Goal: Transaction & Acquisition: Book appointment/travel/reservation

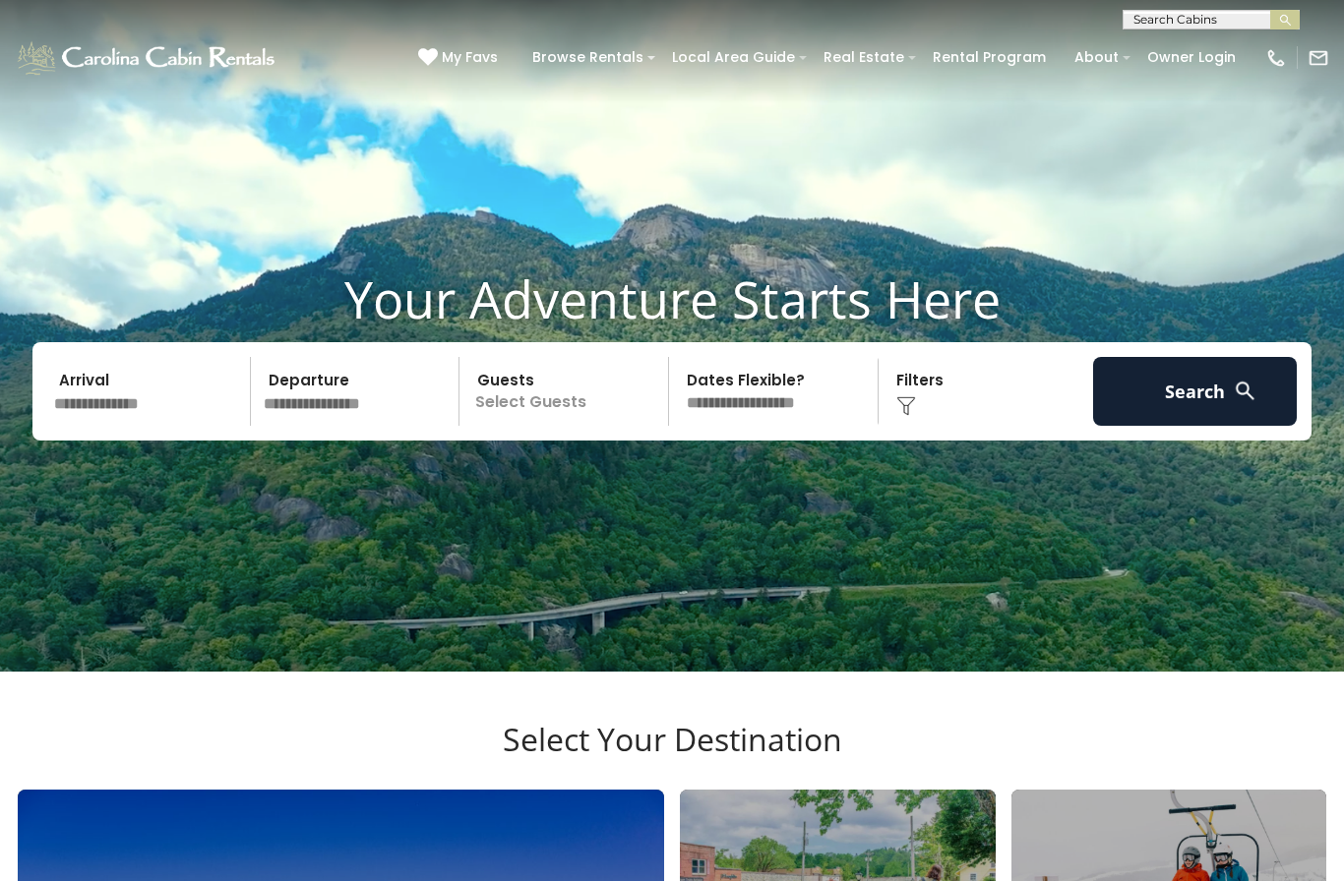
click at [909, 790] on h3 "Select Your Destination" at bounding box center [672, 755] width 1314 height 69
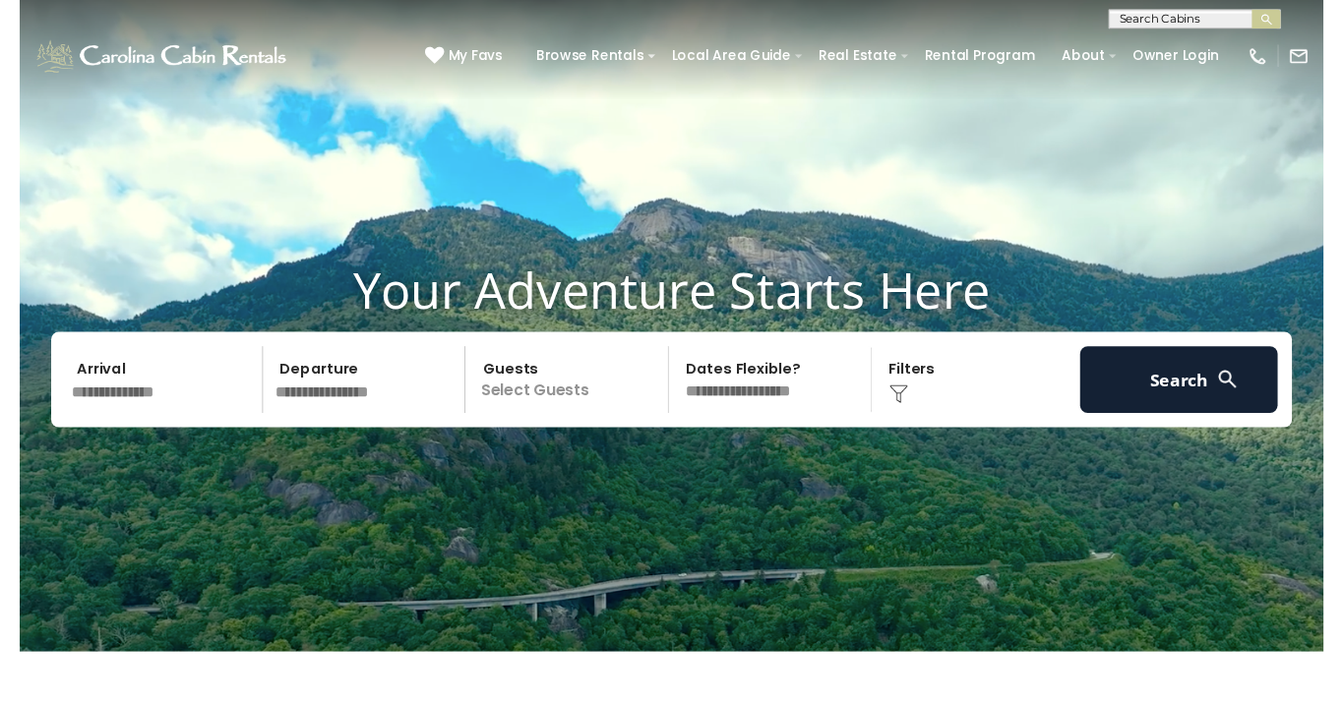
scroll to position [22, 0]
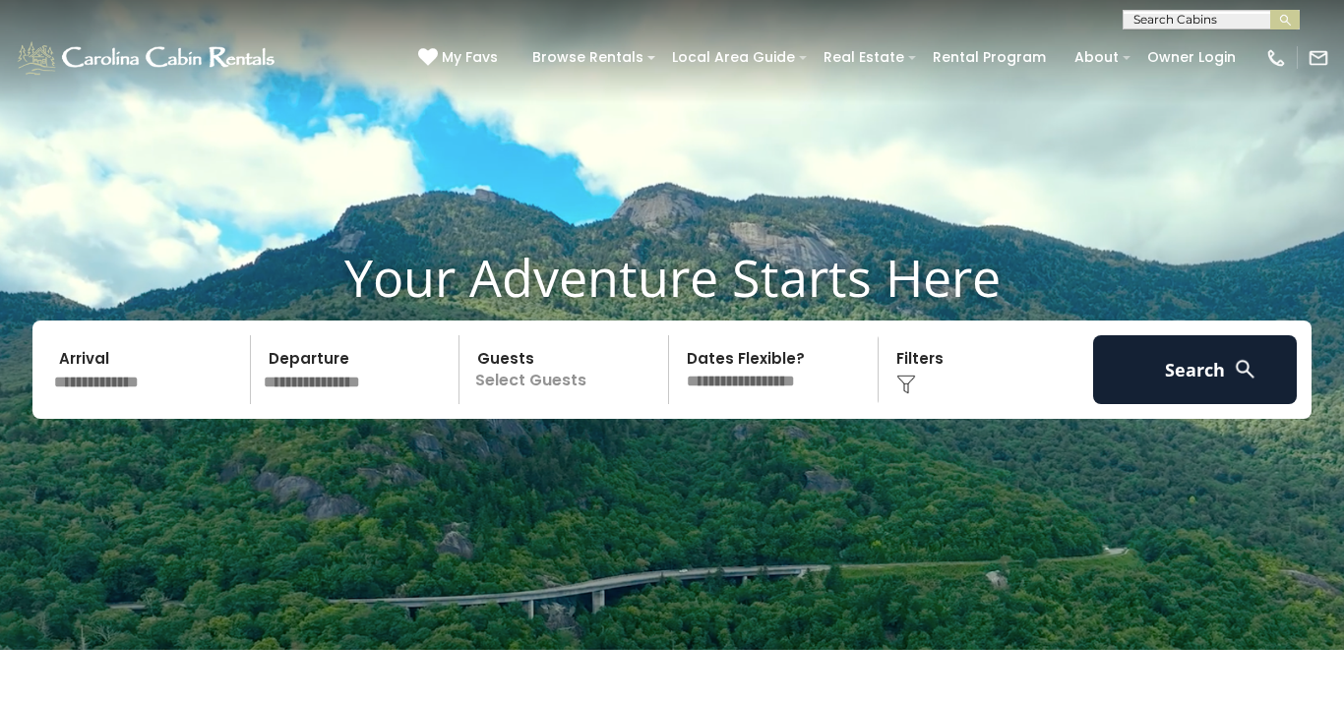
click at [148, 404] on input "text" at bounding box center [149, 369] width 204 height 69
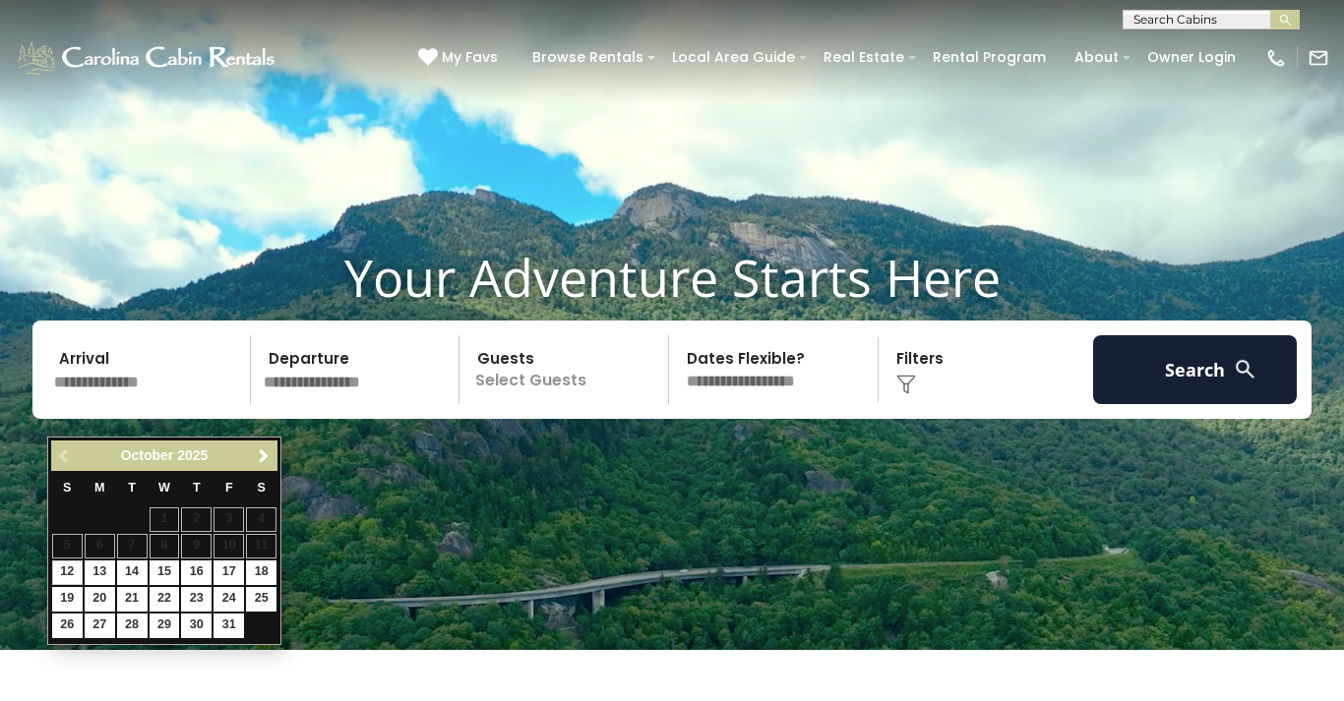
click at [270, 452] on span "Next" at bounding box center [264, 457] width 16 height 16
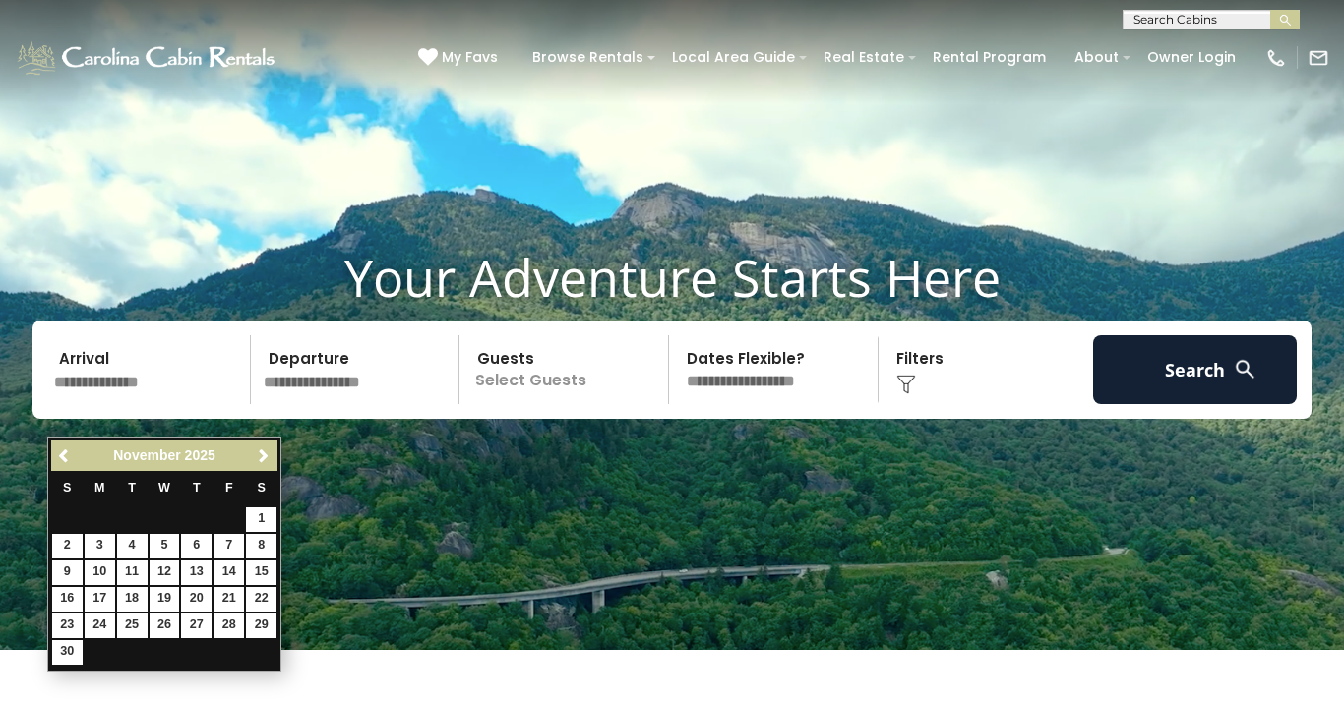
click at [272, 455] on link "Next" at bounding box center [263, 456] width 25 height 25
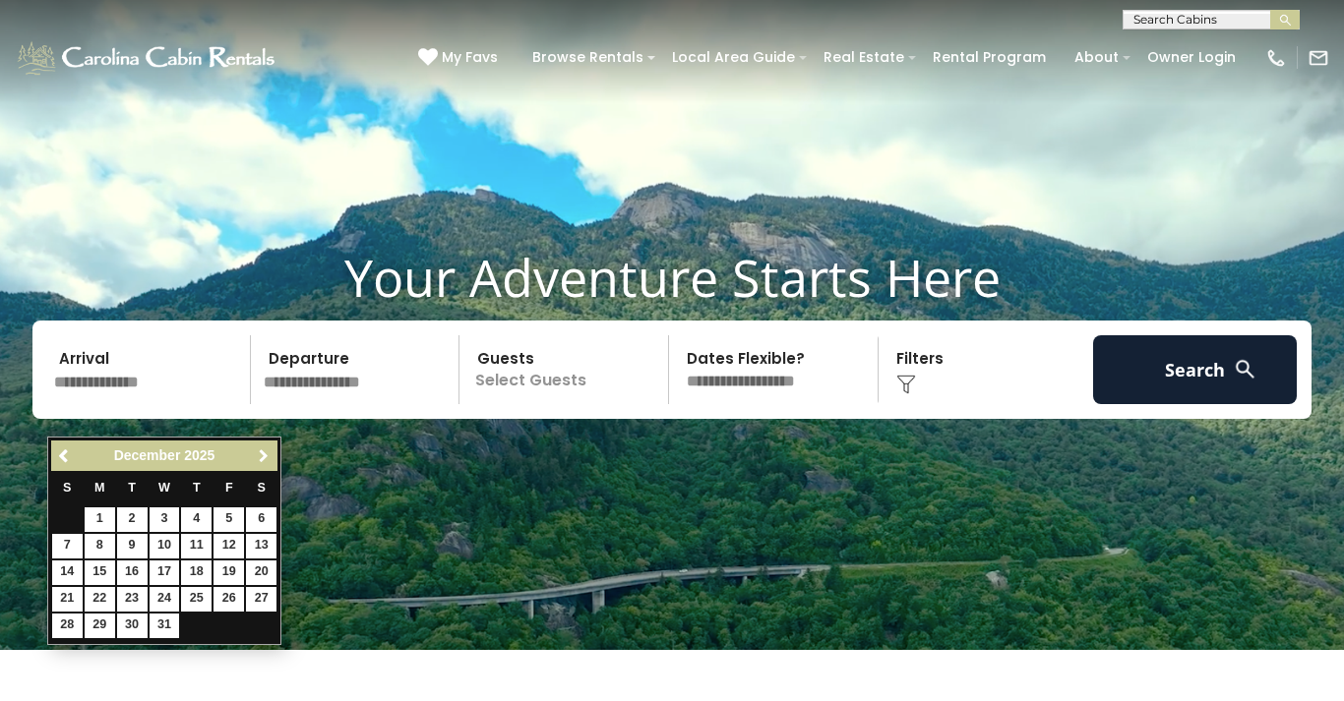
click at [265, 461] on span "Next" at bounding box center [264, 457] width 16 height 16
click at [263, 460] on span "Next" at bounding box center [264, 457] width 16 height 16
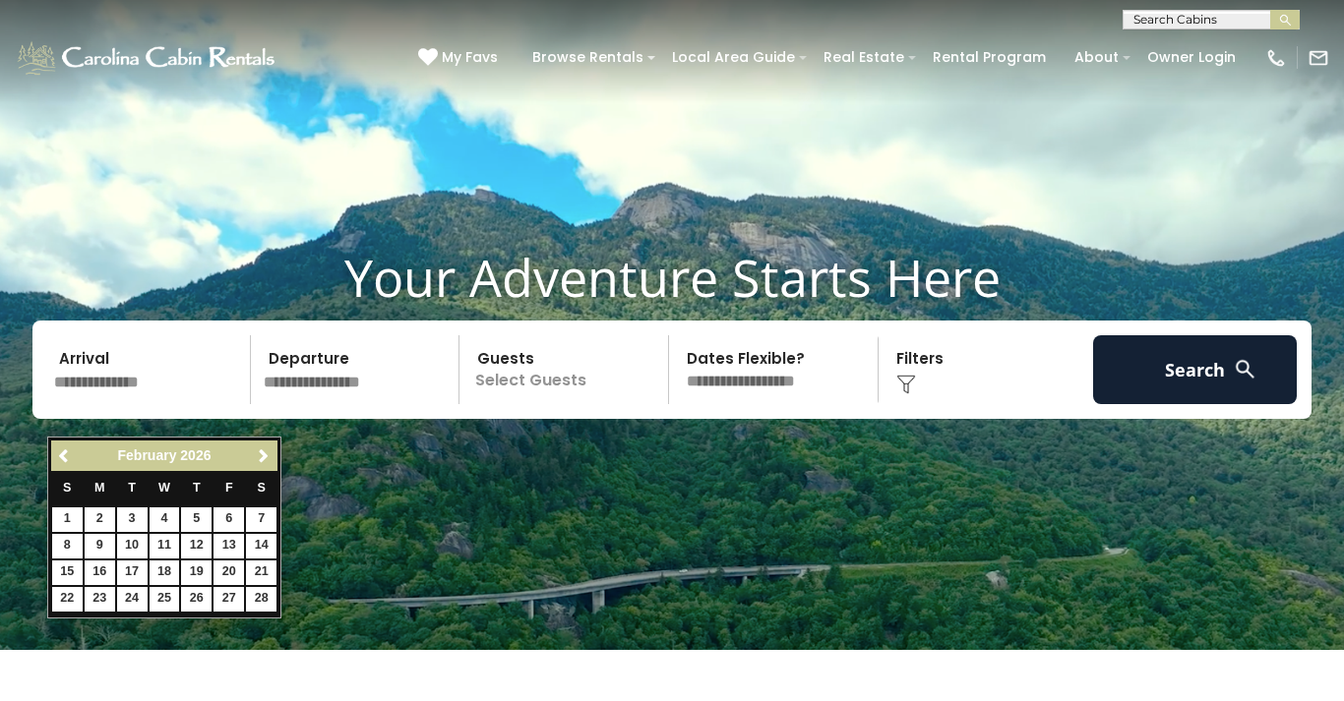
click at [254, 467] on link "Next" at bounding box center [263, 456] width 25 height 25
click at [261, 465] on link "Next" at bounding box center [263, 456] width 25 height 25
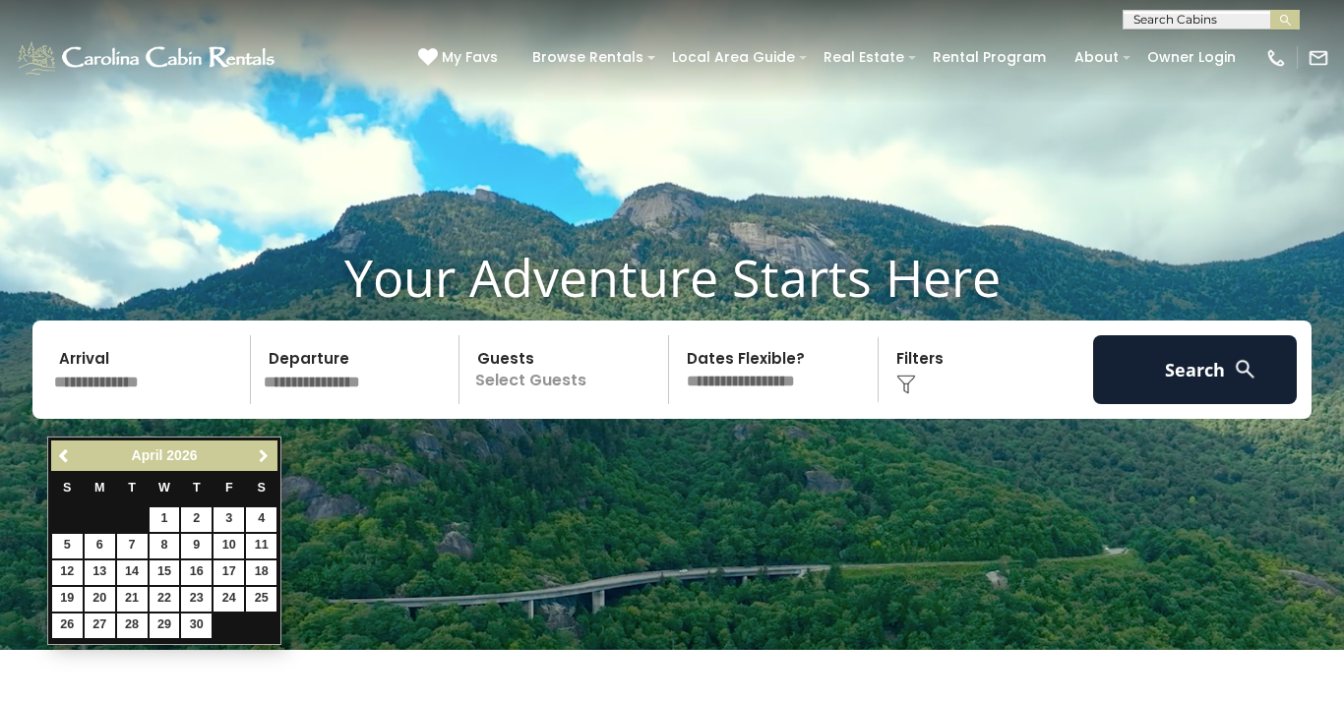
click at [253, 466] on link "Next" at bounding box center [263, 456] width 25 height 25
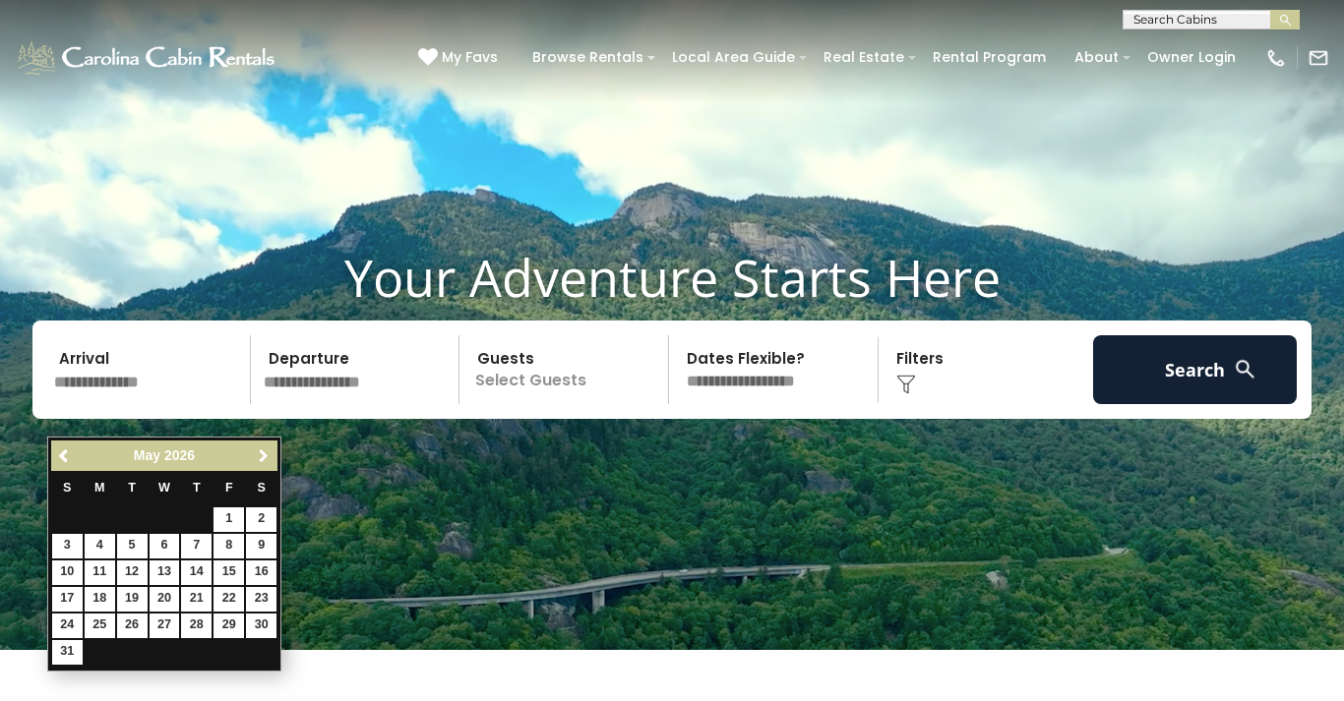
click at [251, 465] on link "Next" at bounding box center [263, 456] width 25 height 25
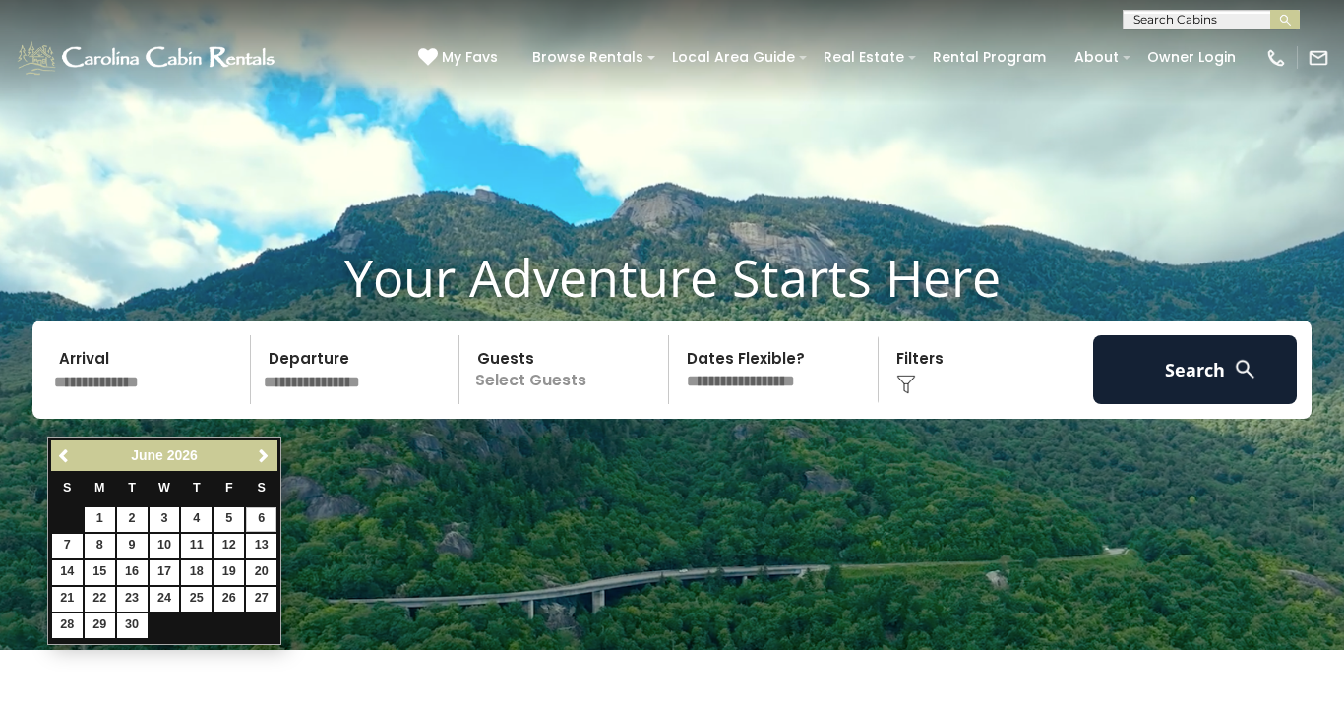
click at [266, 514] on link "6" at bounding box center [261, 520] width 30 height 25
type input "******"
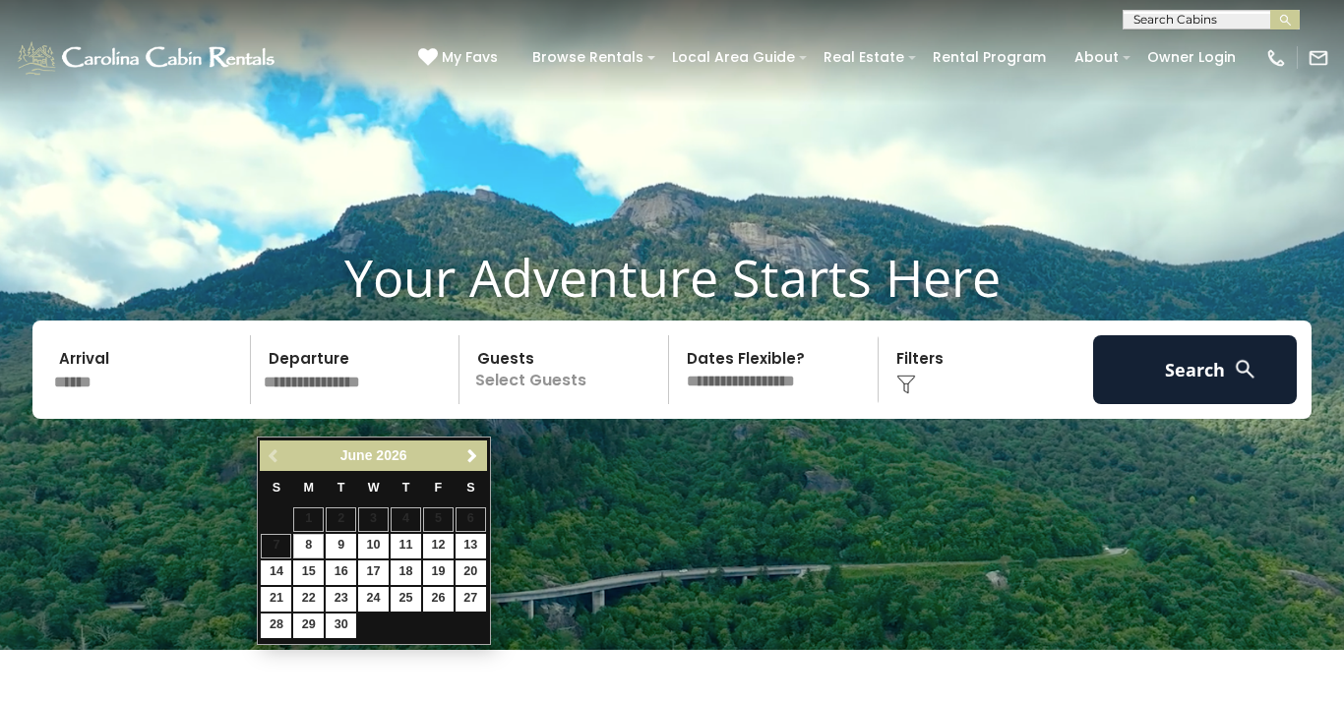
click at [473, 542] on link "13" at bounding box center [470, 546] width 30 height 25
type input "*******"
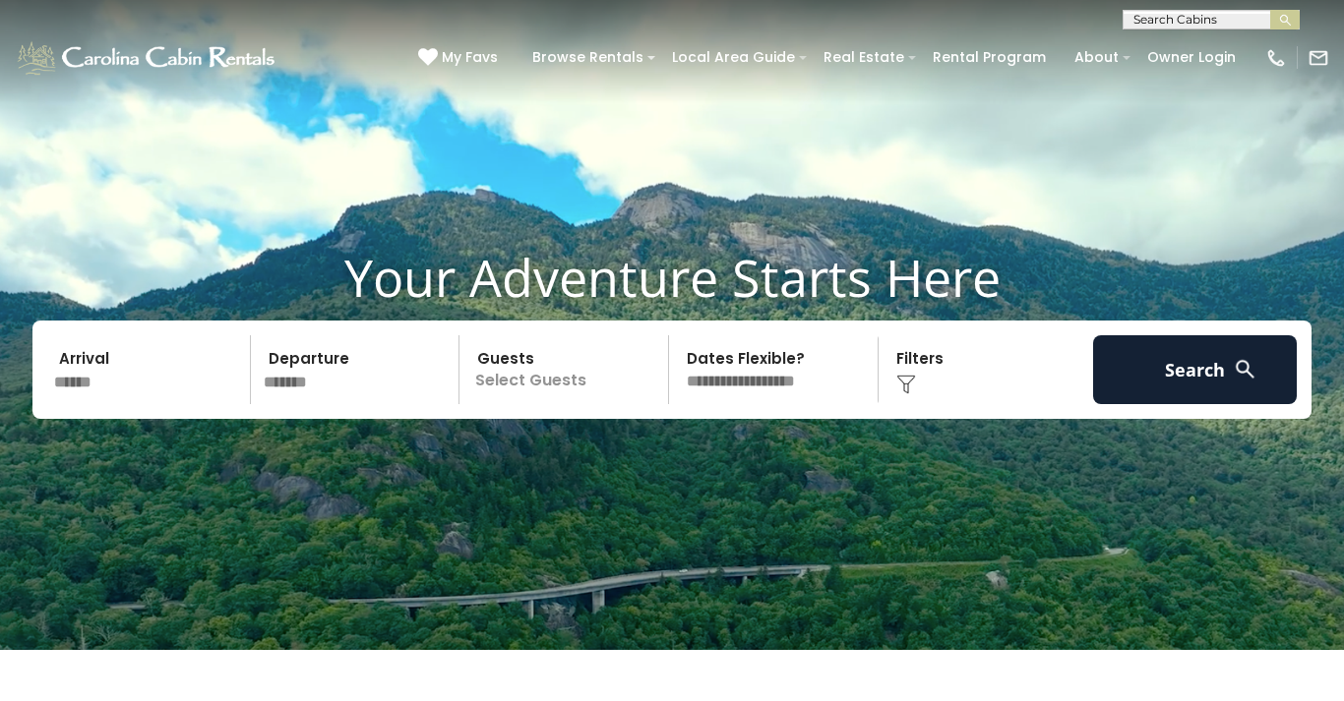
click at [556, 404] on p "Select Guests" at bounding box center [566, 369] width 203 height 69
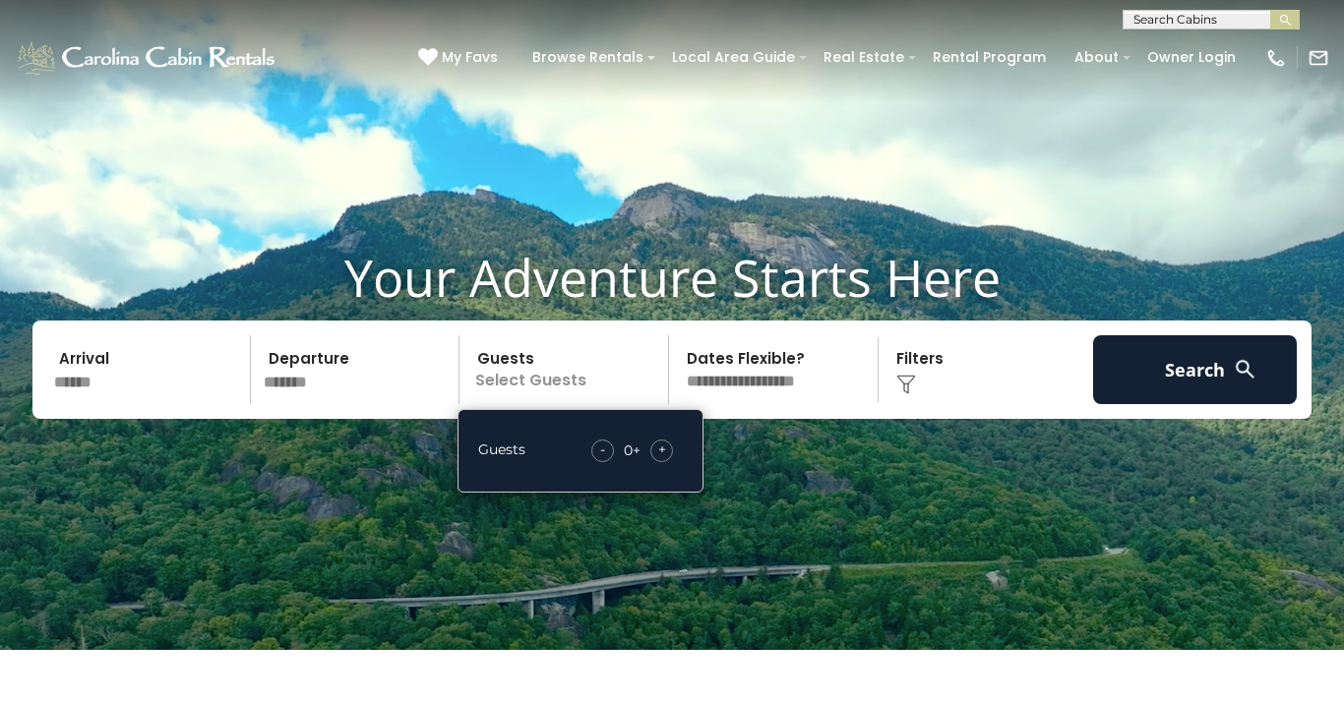
click at [669, 462] on div "+" at bounding box center [661, 451] width 23 height 23
click at [673, 462] on div "+" at bounding box center [661, 451] width 23 height 23
click at [670, 462] on div "+" at bounding box center [661, 451] width 23 height 23
click at [671, 462] on div "+" at bounding box center [661, 451] width 23 height 23
click at [673, 462] on div "+" at bounding box center [661, 451] width 23 height 23
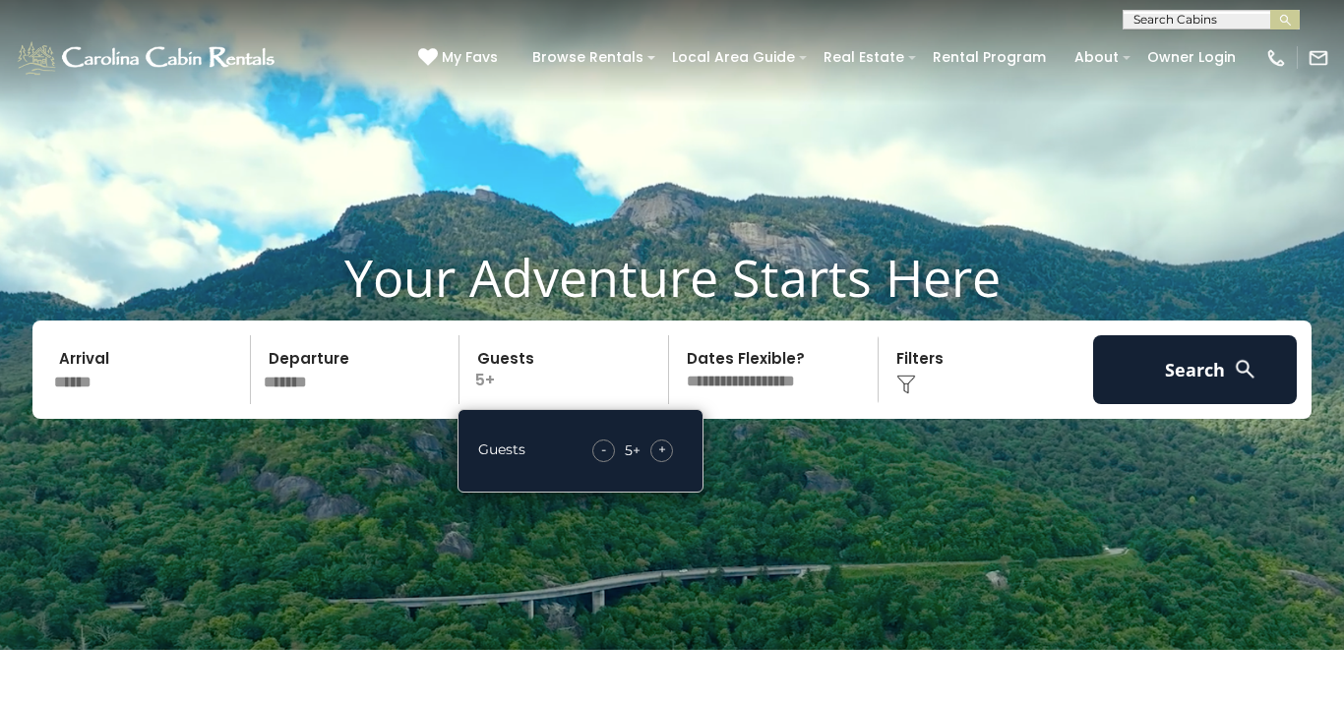
click at [667, 462] on div "+" at bounding box center [661, 451] width 23 height 23
click at [669, 462] on div "+" at bounding box center [661, 451] width 23 height 23
click at [668, 462] on div "+" at bounding box center [661, 451] width 23 height 23
click at [662, 459] on span "+" at bounding box center [662, 450] width 8 height 20
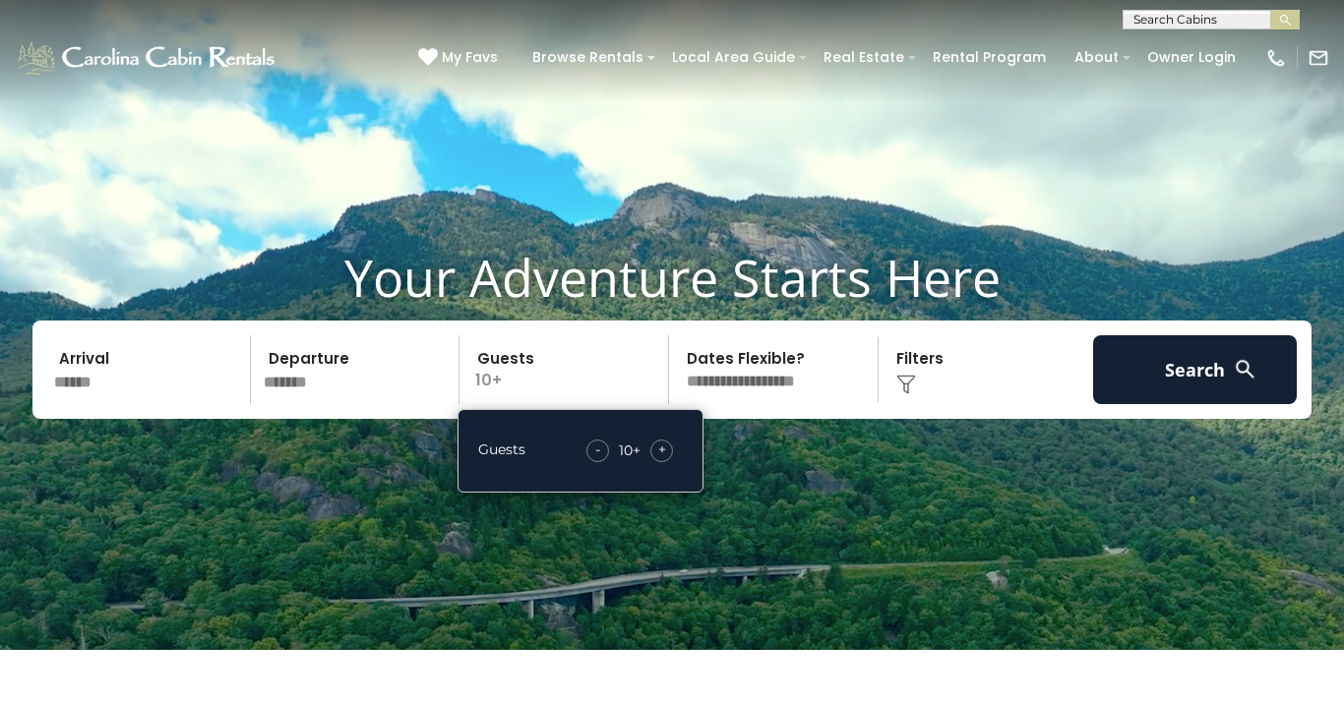
click at [800, 404] on select "**********" at bounding box center [776, 369] width 203 height 69
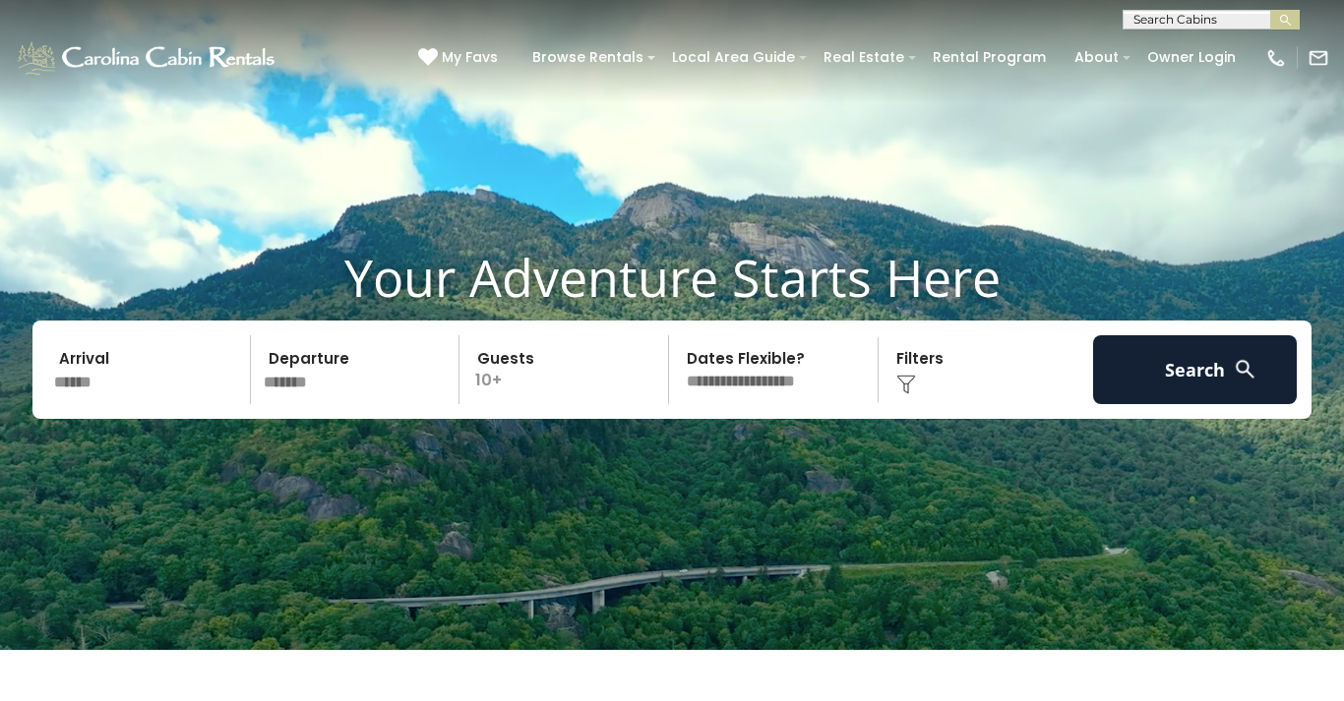
select select "*"
click at [1210, 404] on button "Search" at bounding box center [1195, 369] width 204 height 69
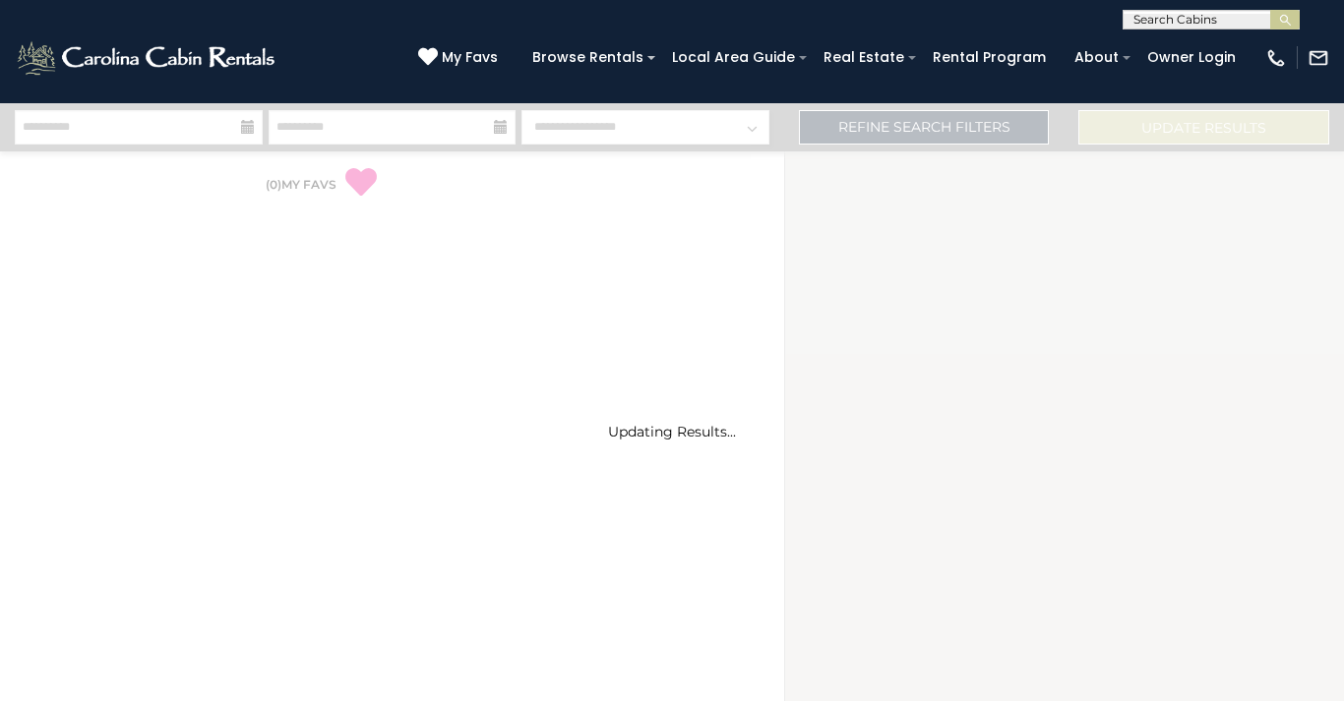
select select "*"
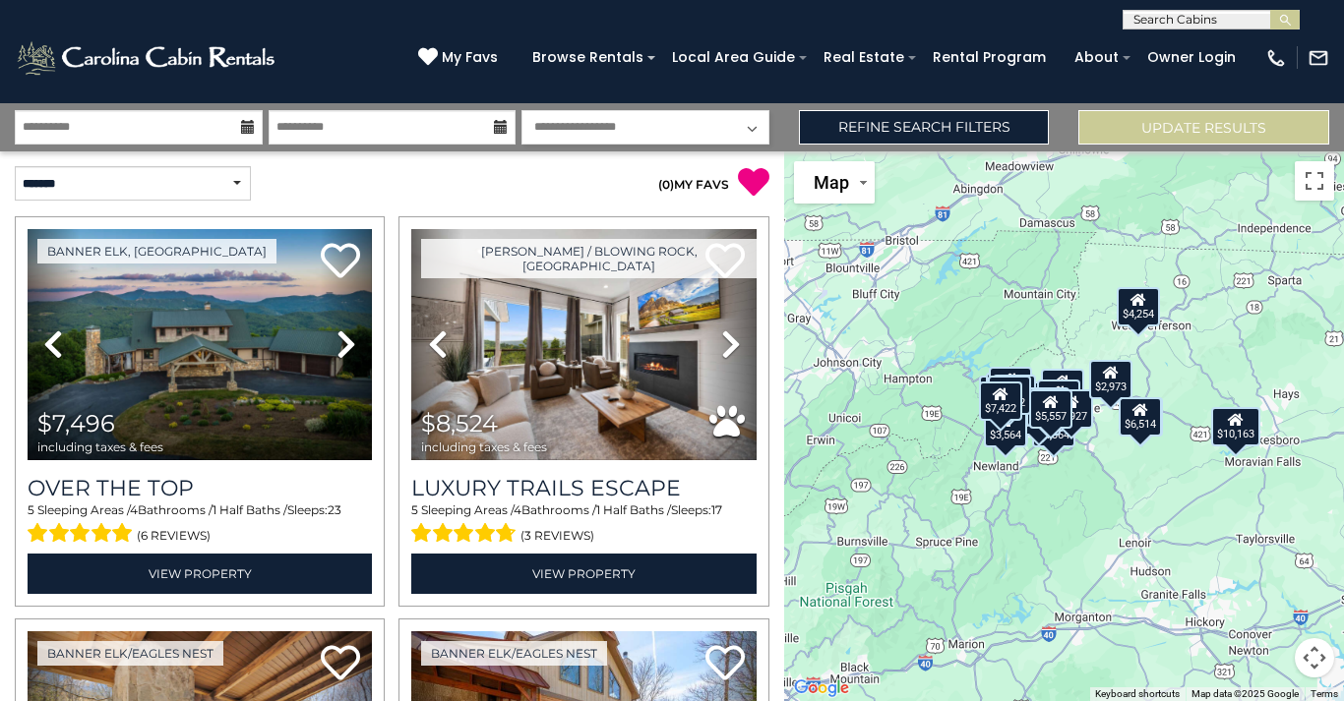
click at [1241, 426] on icon at bounding box center [1237, 419] width 16 height 14
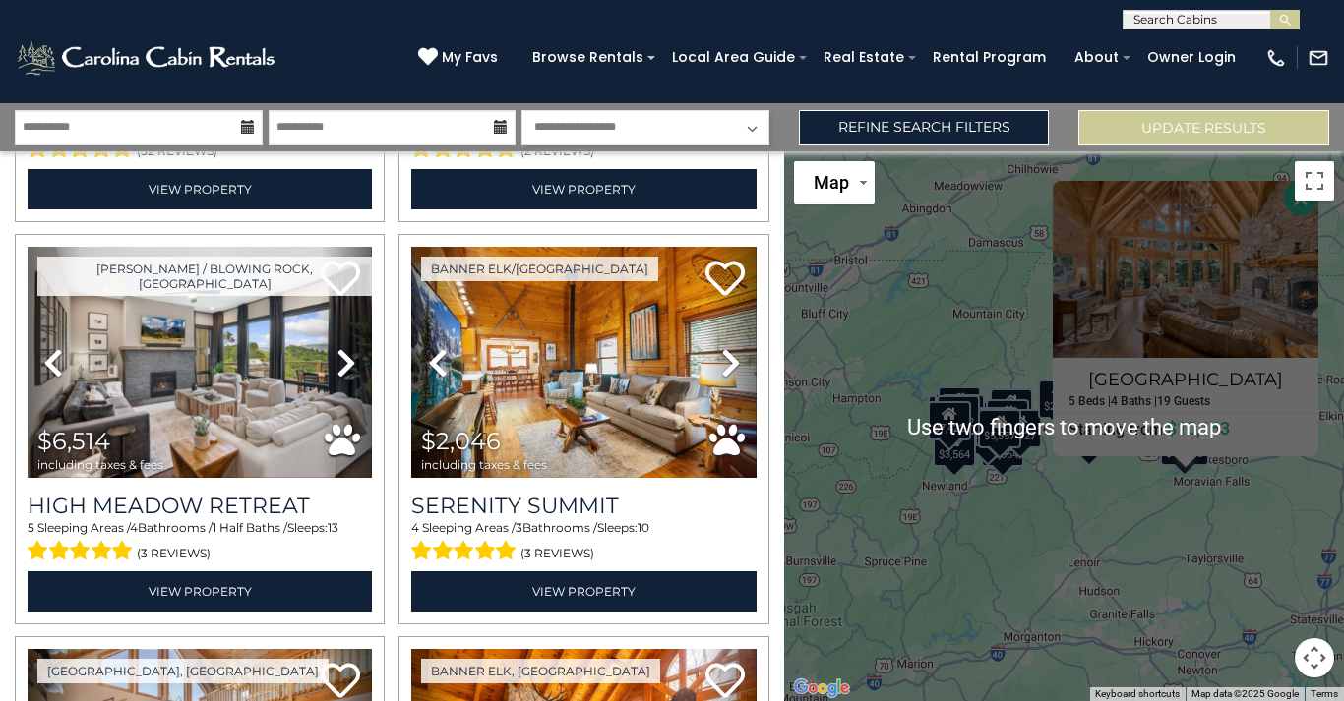
scroll to position [45, 0]
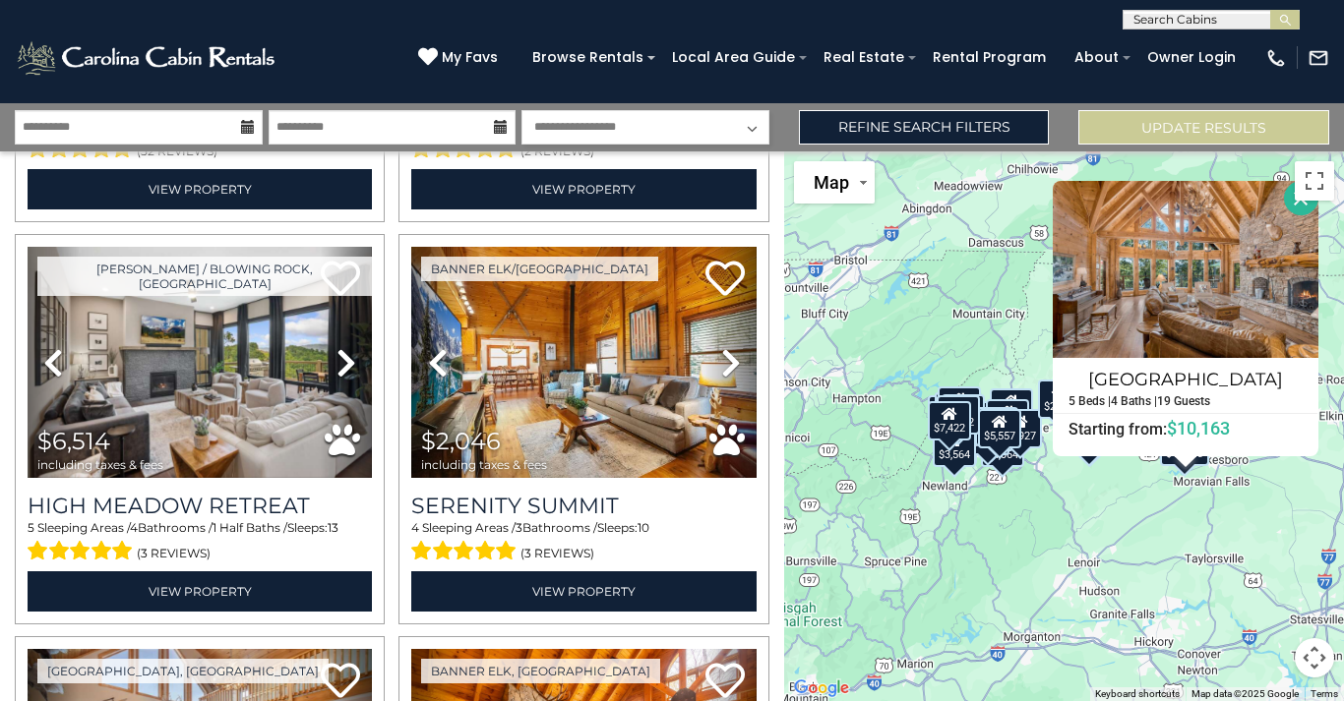
click at [575, 321] on img at bounding box center [583, 362] width 344 height 231
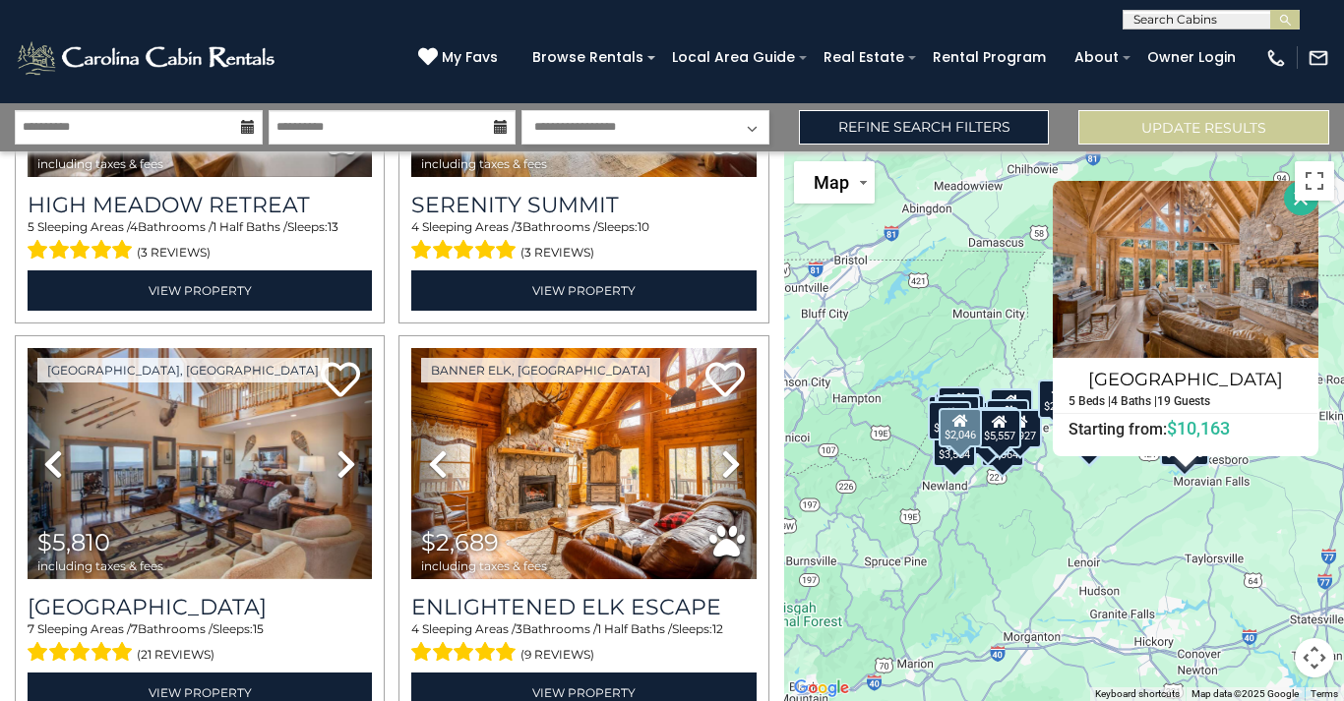
scroll to position [1893, 0]
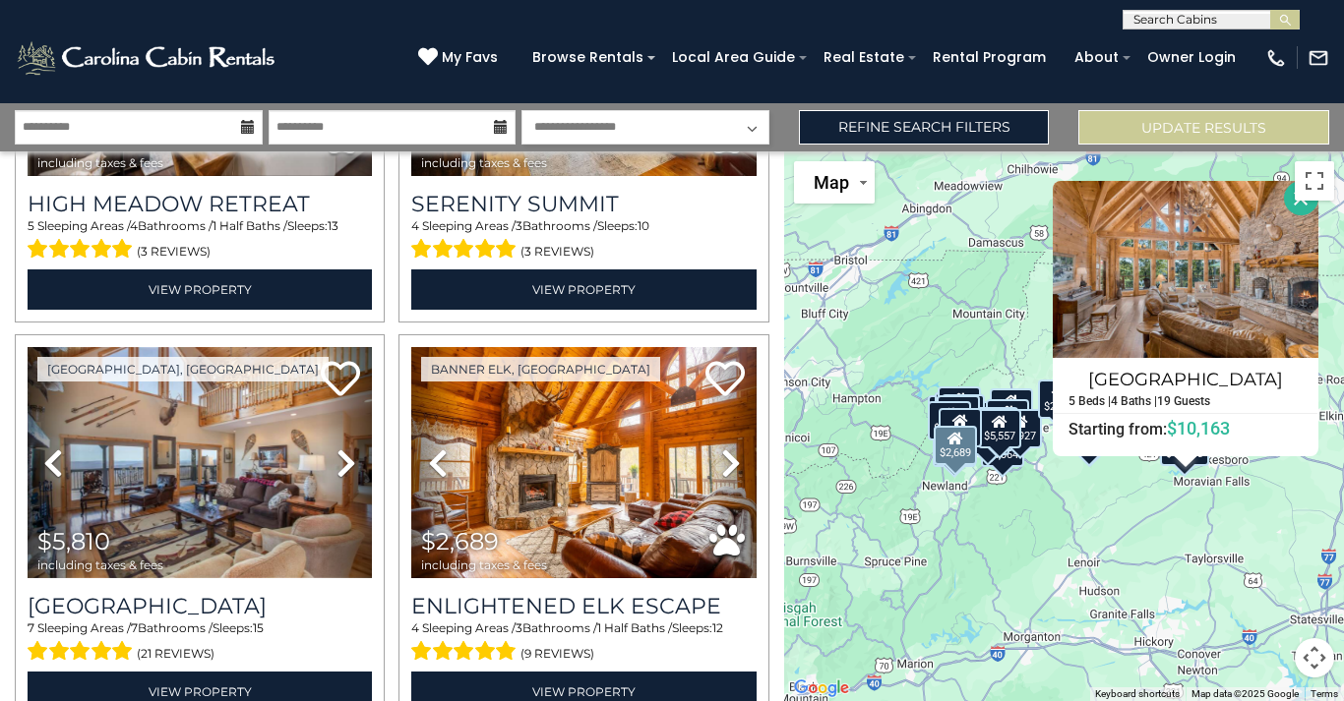
click at [553, 423] on img at bounding box center [583, 462] width 344 height 231
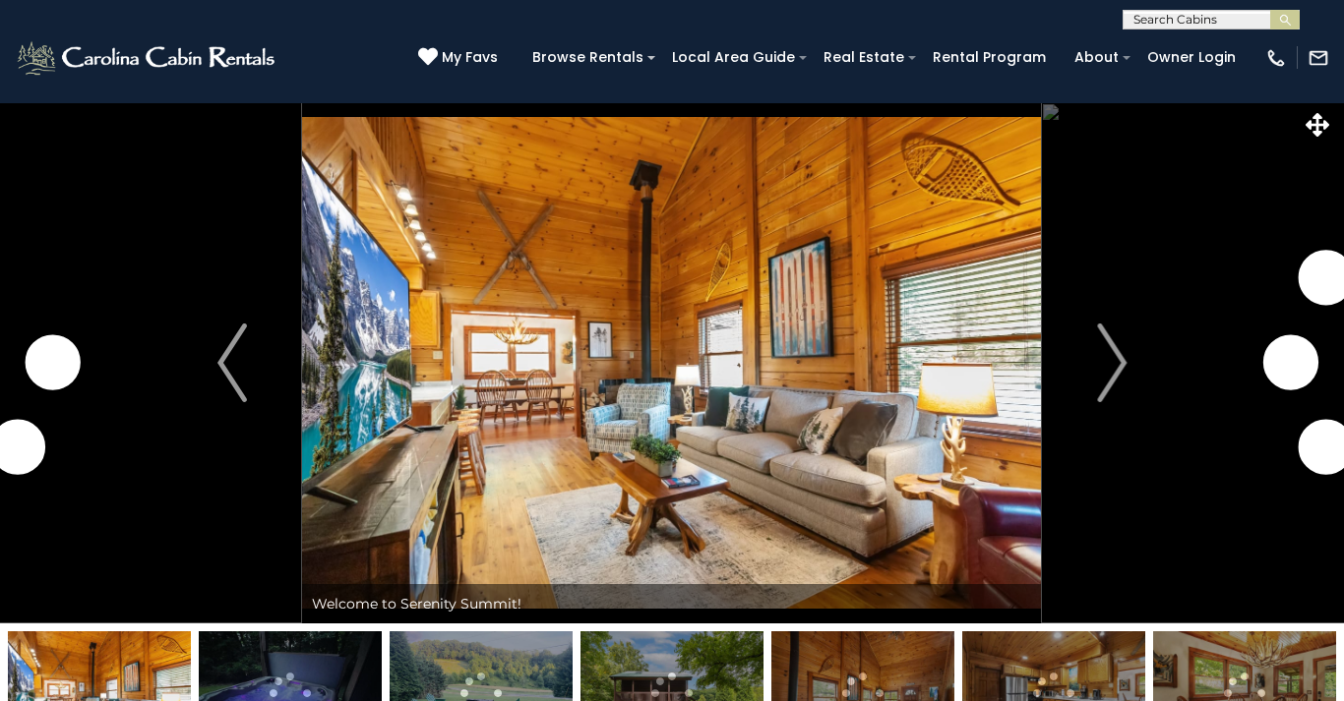
click at [1108, 360] on img "Next" at bounding box center [1112, 363] width 30 height 79
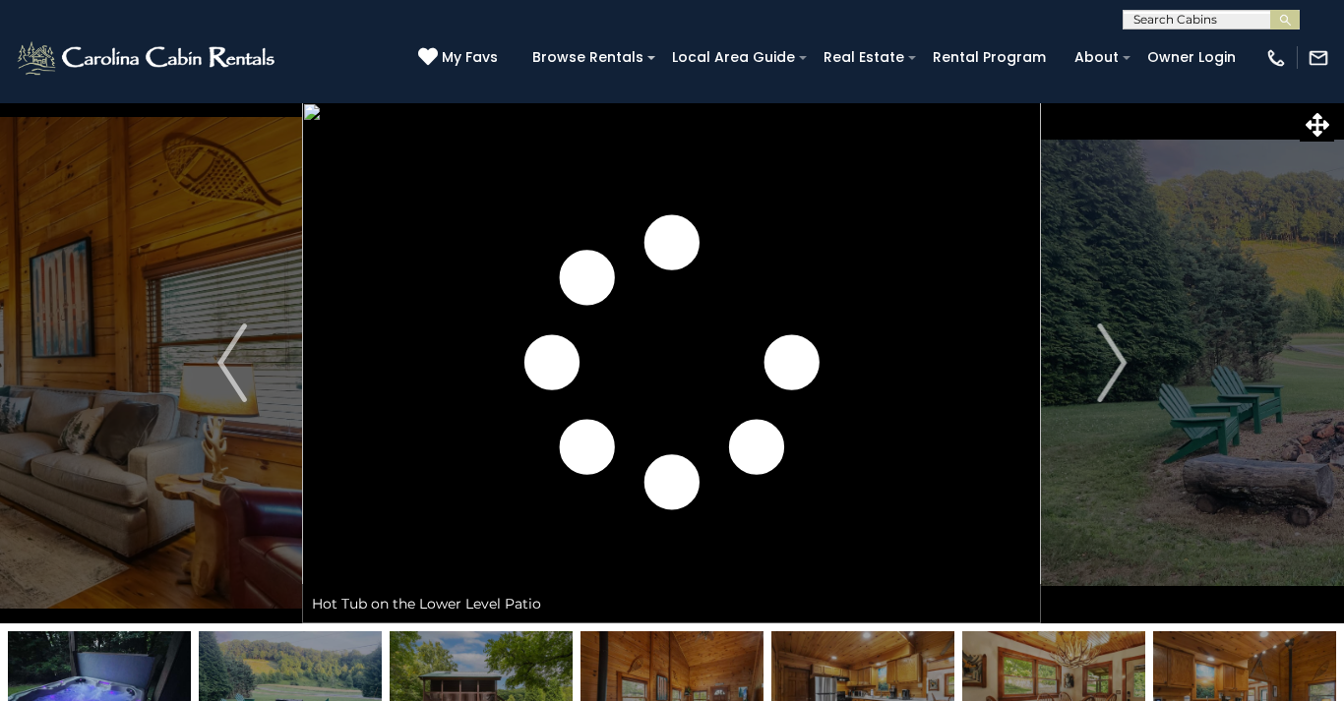
click at [1125, 379] on img "Next" at bounding box center [1112, 363] width 30 height 79
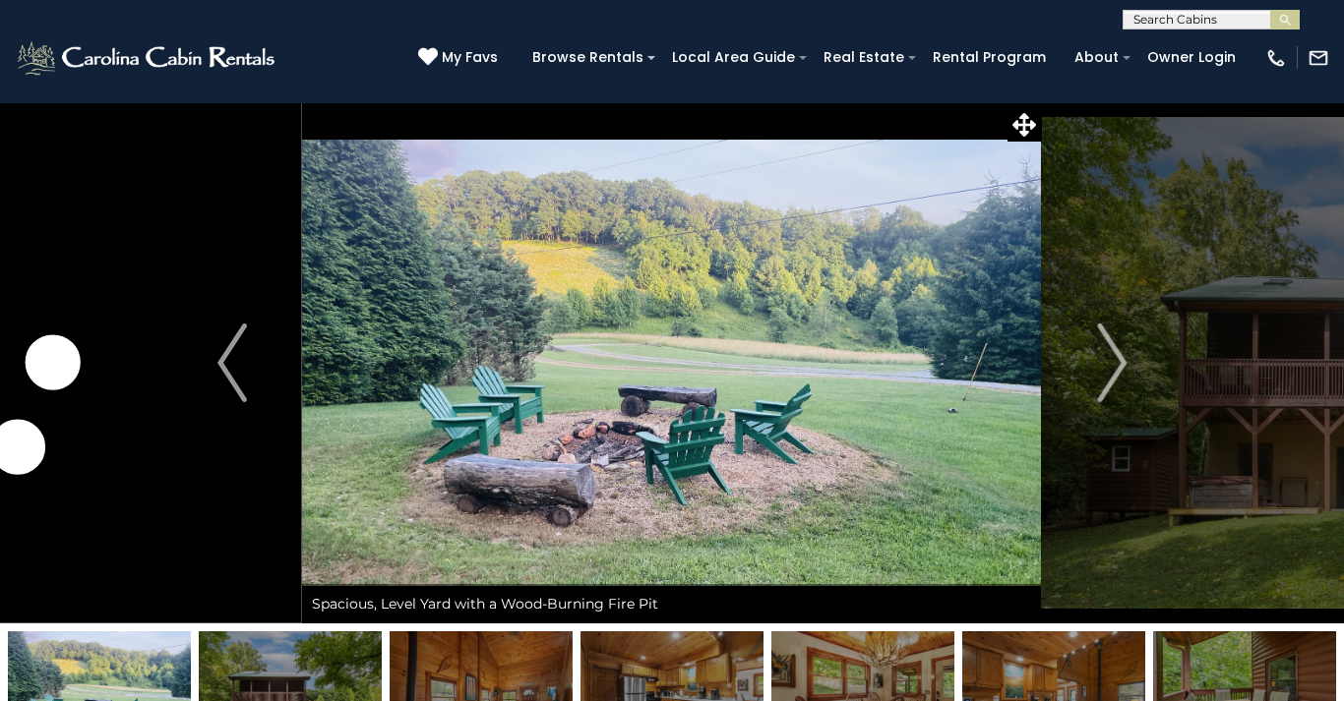
click at [1117, 363] on img "Next" at bounding box center [1112, 363] width 30 height 79
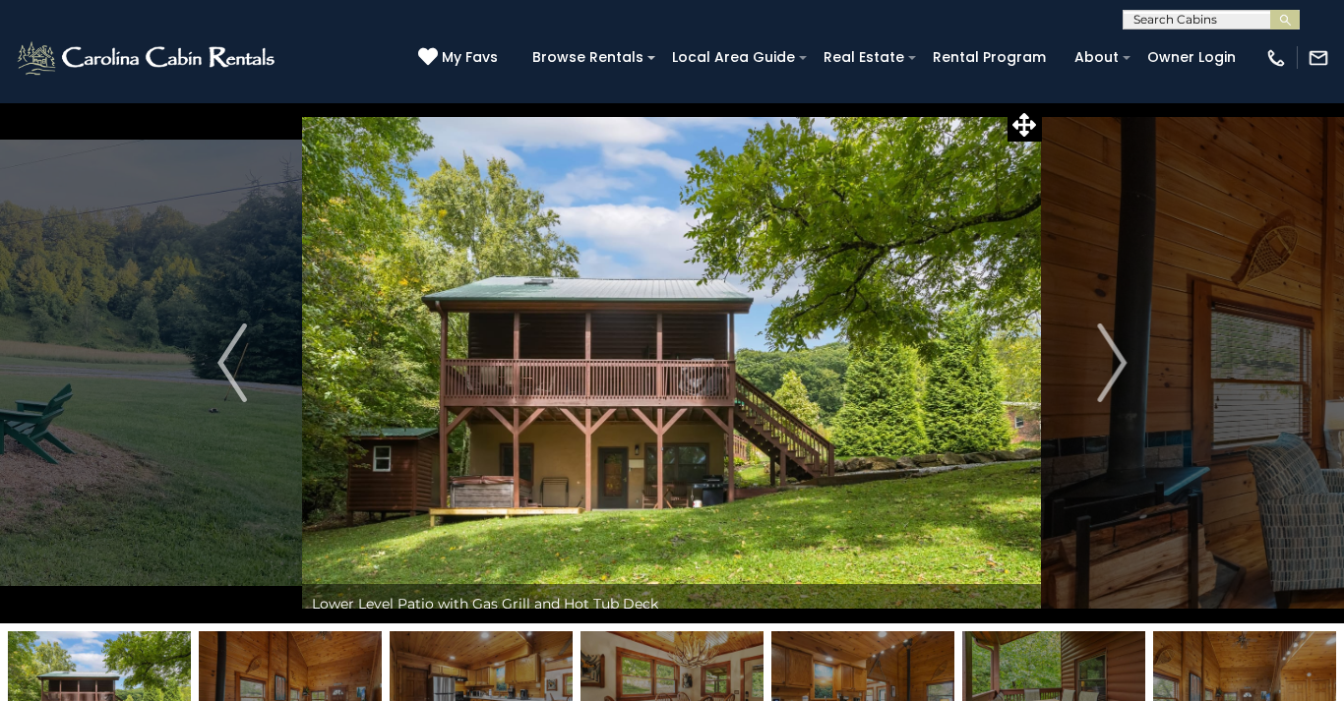
click at [1107, 373] on img "Next" at bounding box center [1112, 363] width 30 height 79
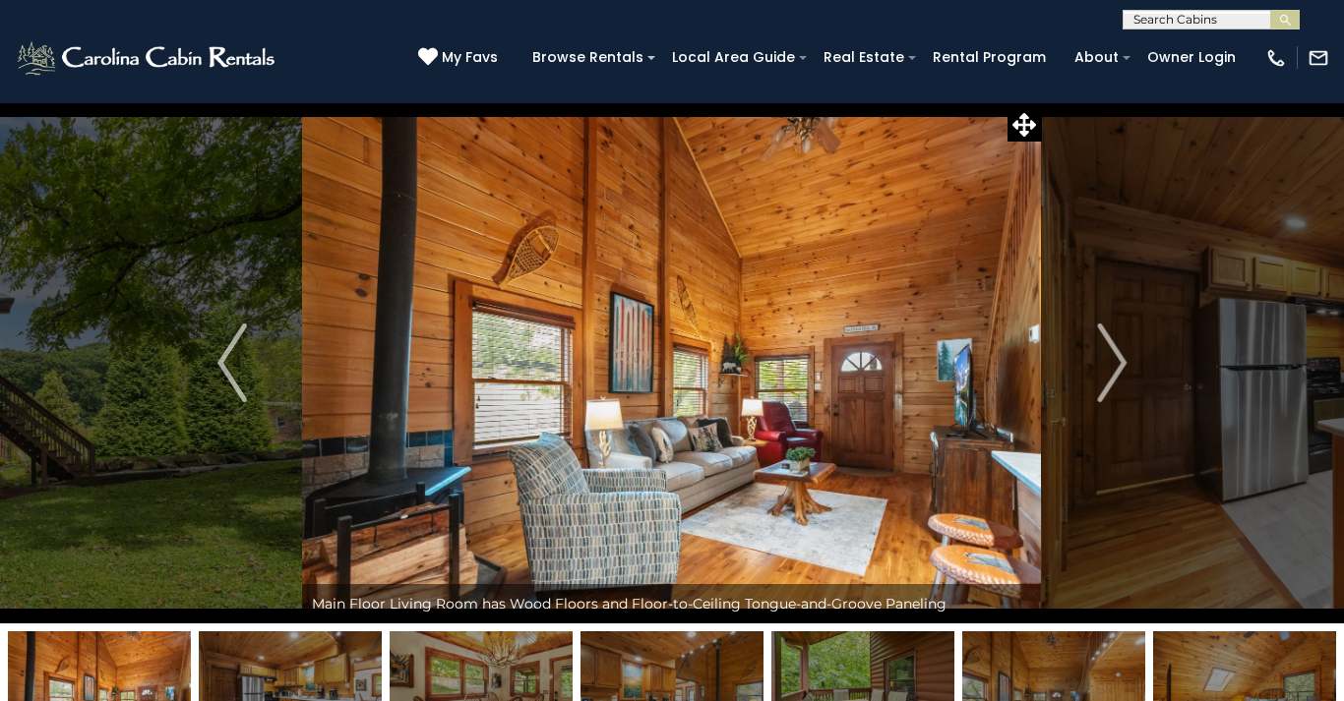
click at [1115, 371] on img "Next" at bounding box center [1112, 363] width 30 height 79
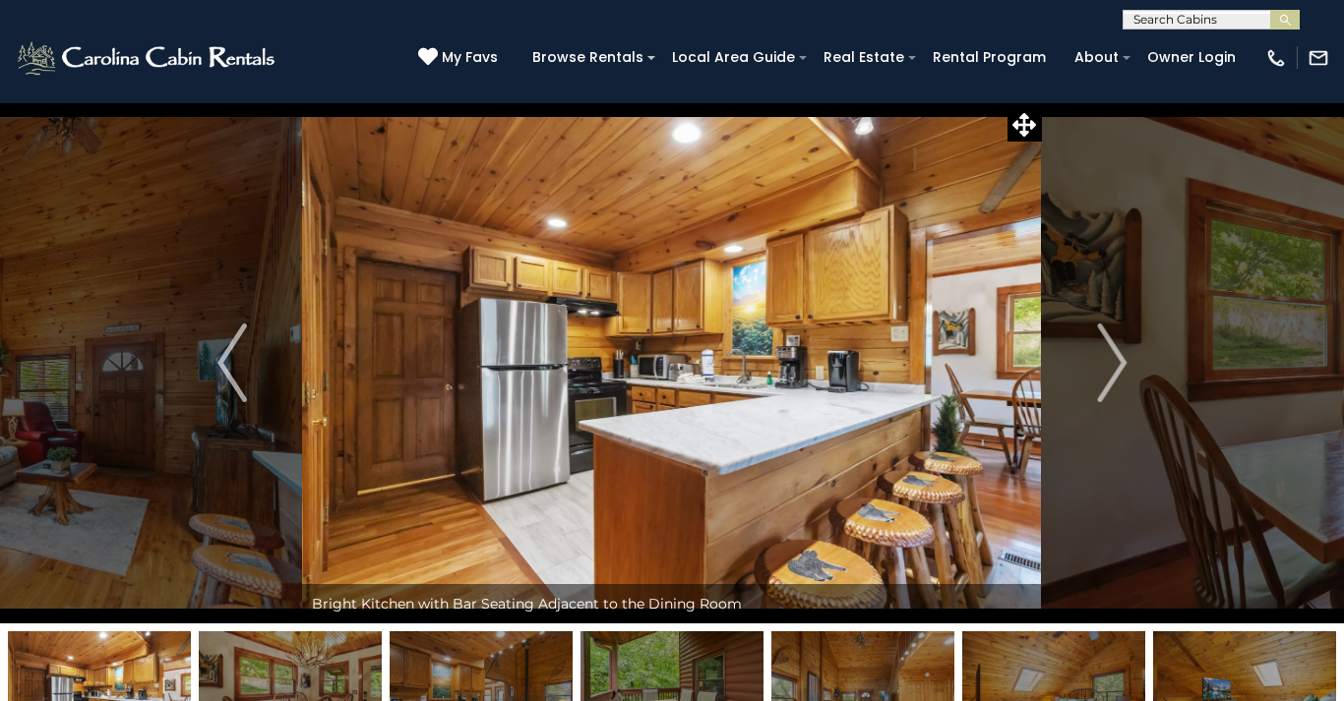
click at [1117, 368] on img "Next" at bounding box center [1112, 363] width 30 height 79
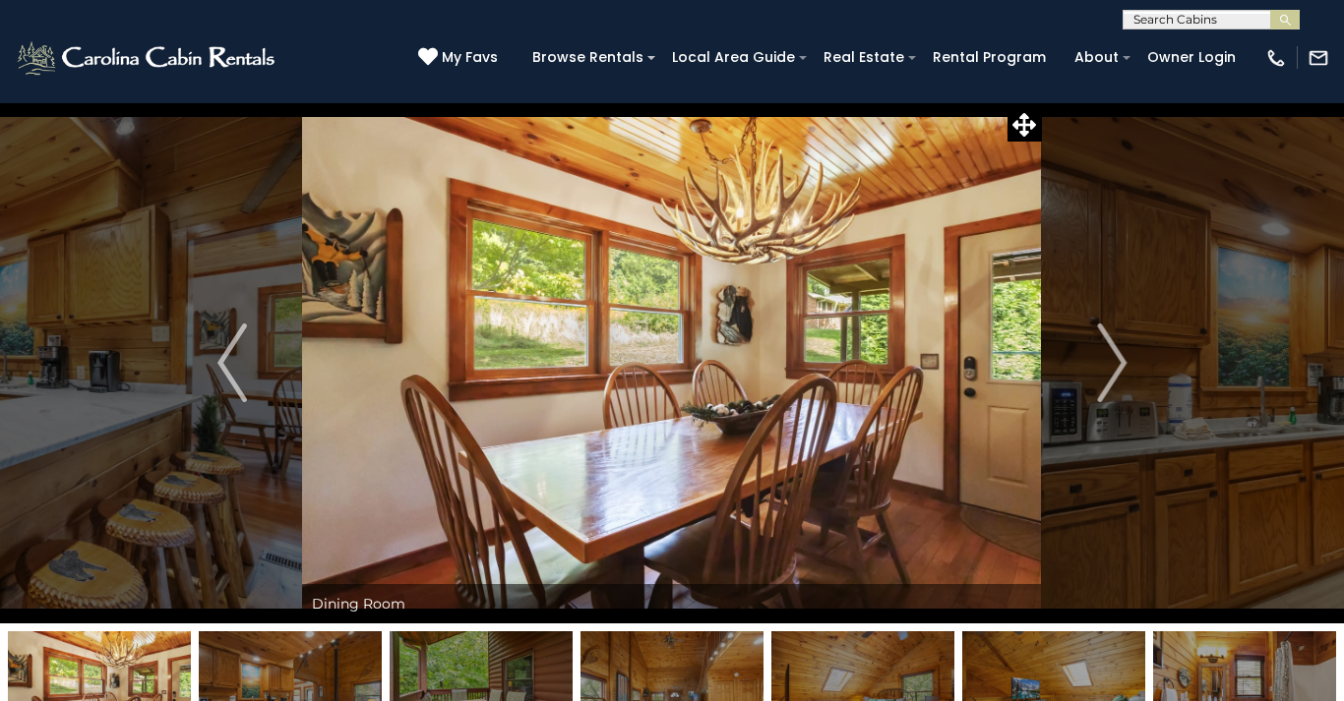
click at [1112, 362] on img "Next" at bounding box center [1112, 363] width 30 height 79
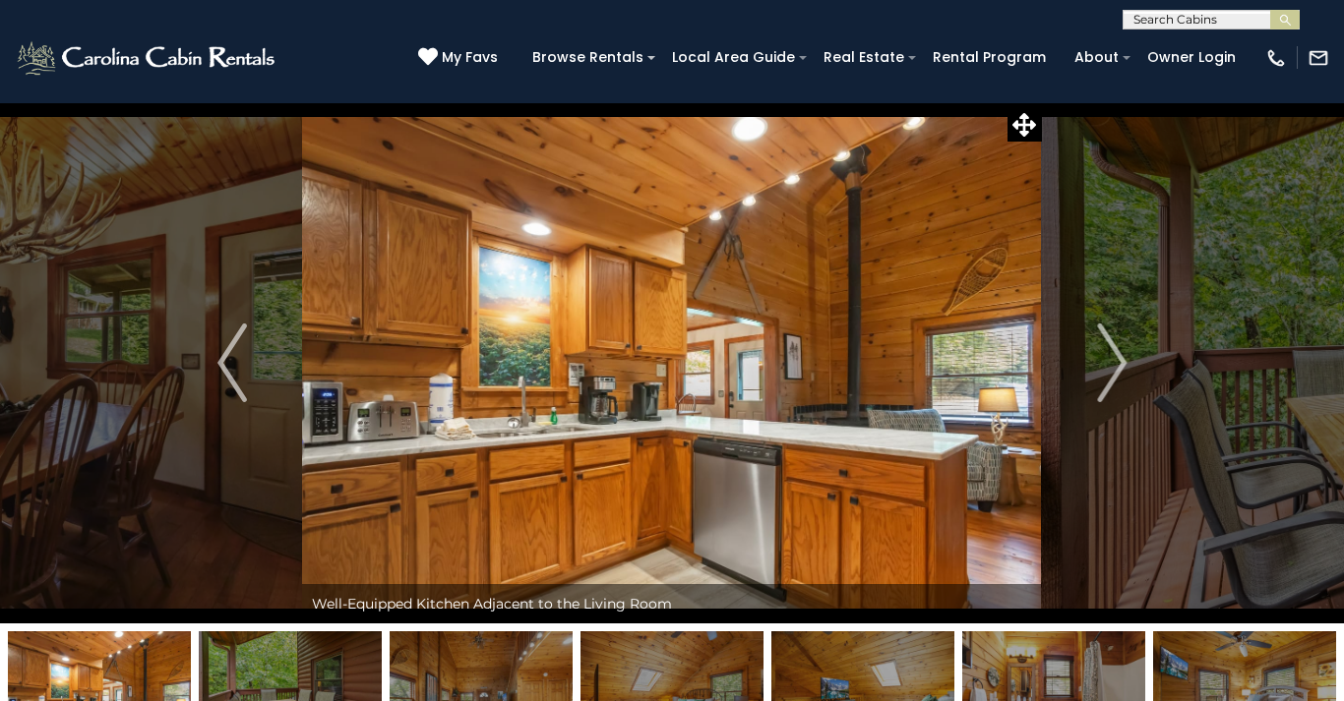
click at [1113, 357] on img "Next" at bounding box center [1112, 363] width 30 height 79
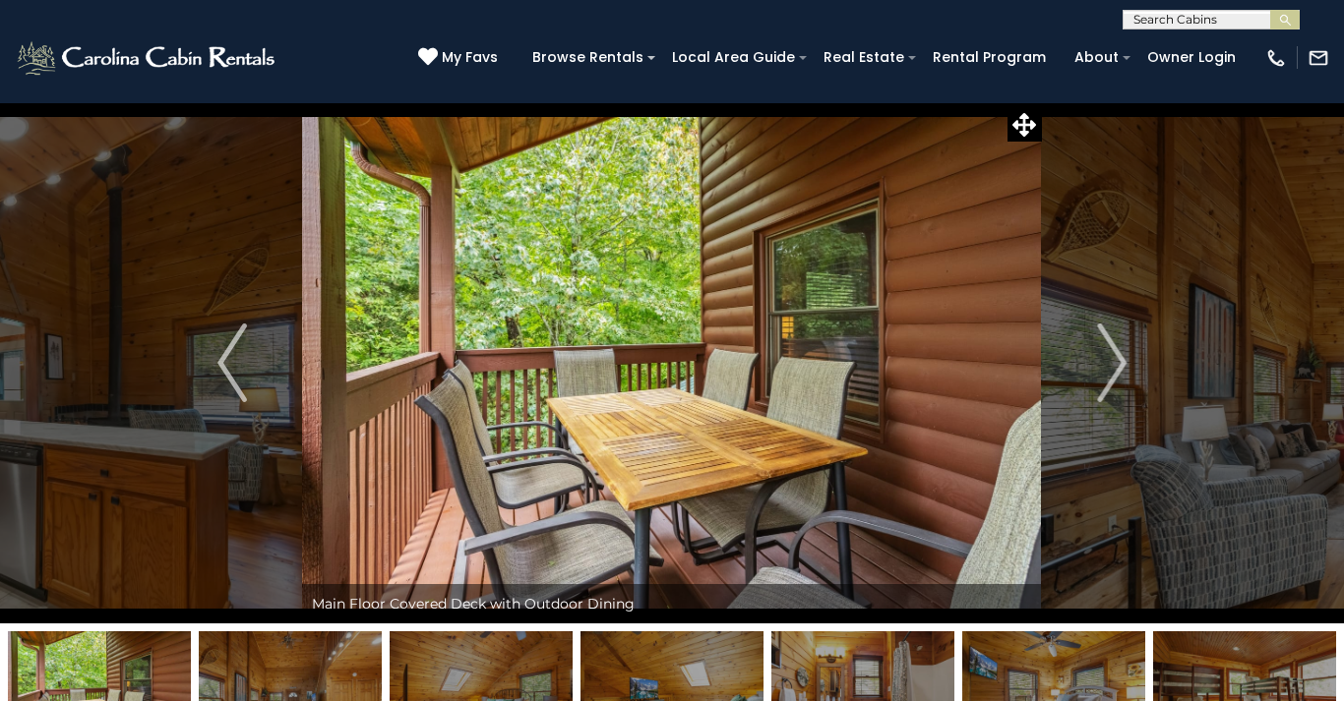
click at [1117, 360] on img "Next" at bounding box center [1112, 363] width 30 height 79
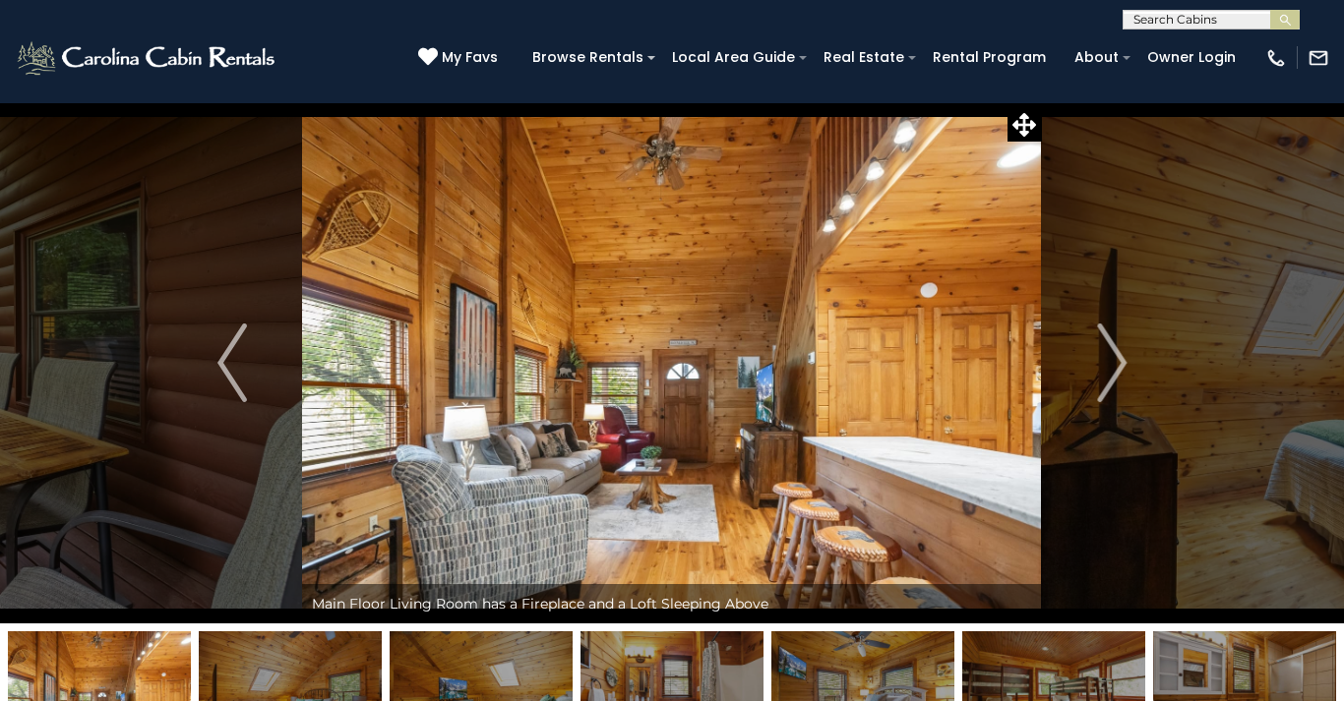
click at [1127, 372] on button "Next" at bounding box center [1112, 362] width 140 height 521
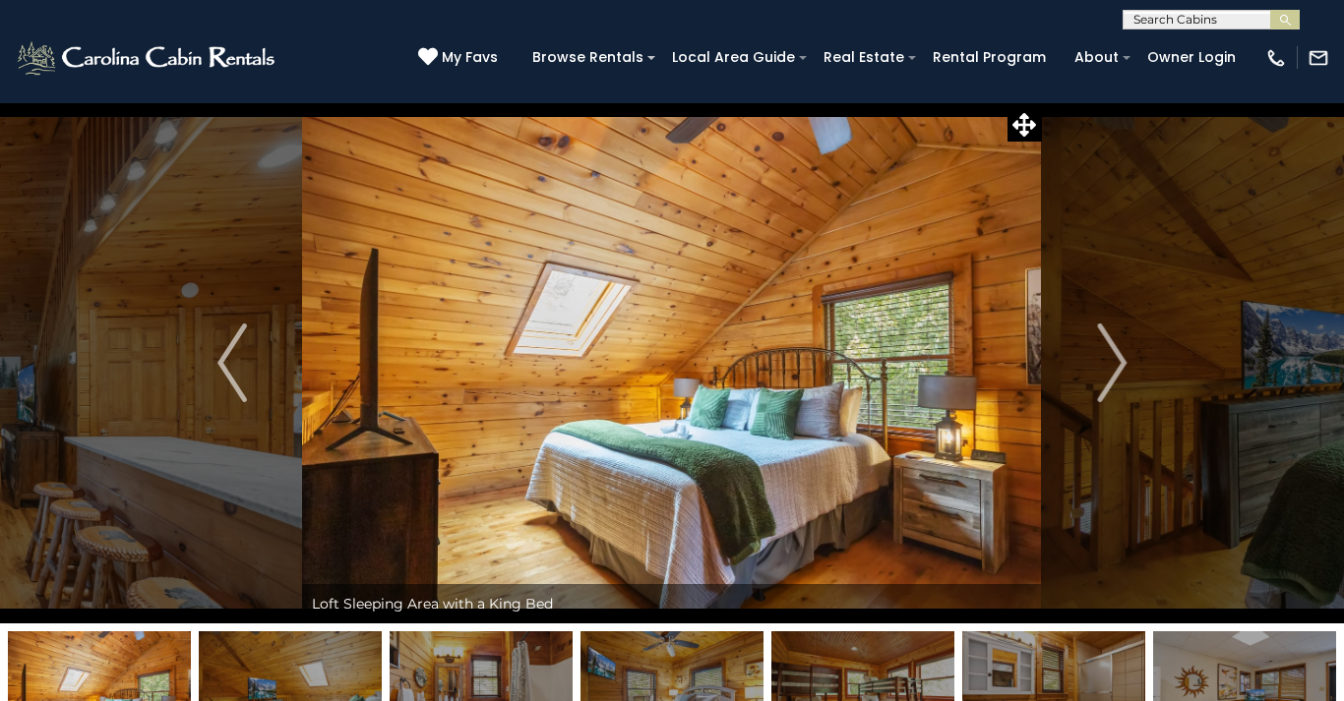
click at [1112, 371] on img "Next" at bounding box center [1112, 363] width 30 height 79
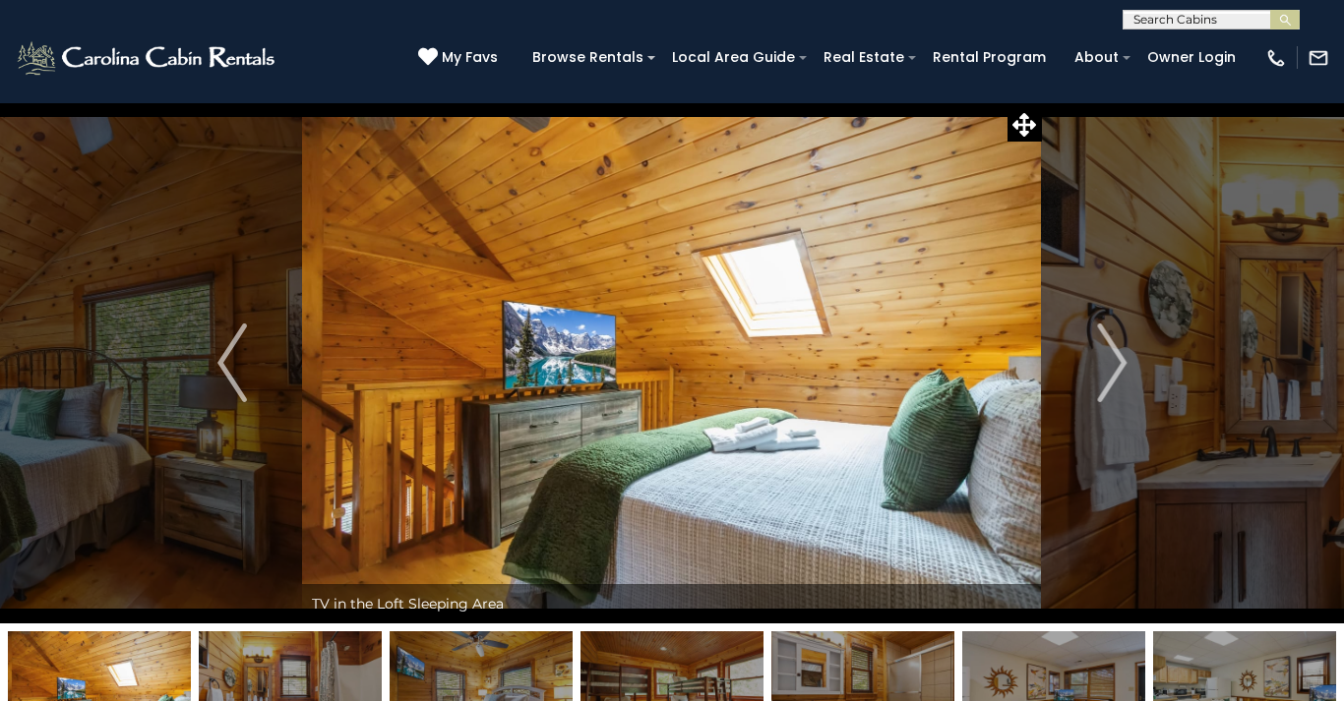
click at [1115, 369] on img "Next" at bounding box center [1112, 363] width 30 height 79
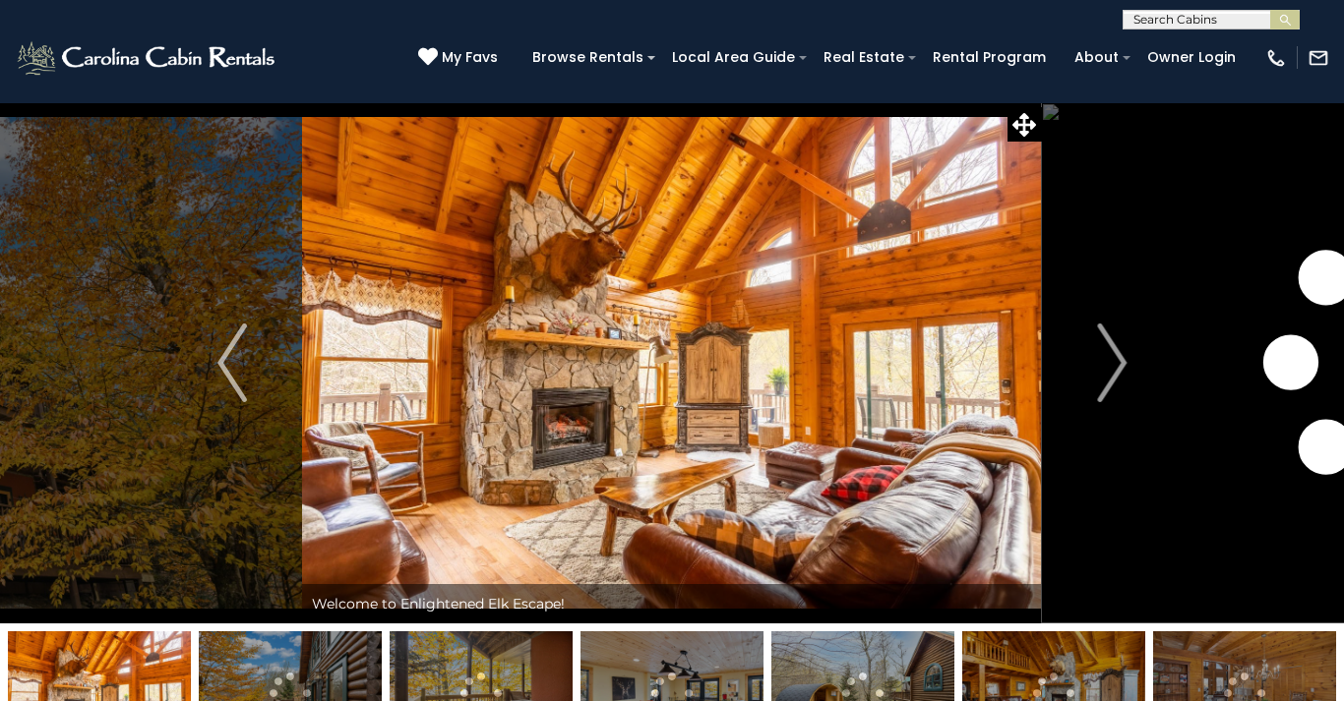
click at [1120, 353] on img "Next" at bounding box center [1112, 363] width 30 height 79
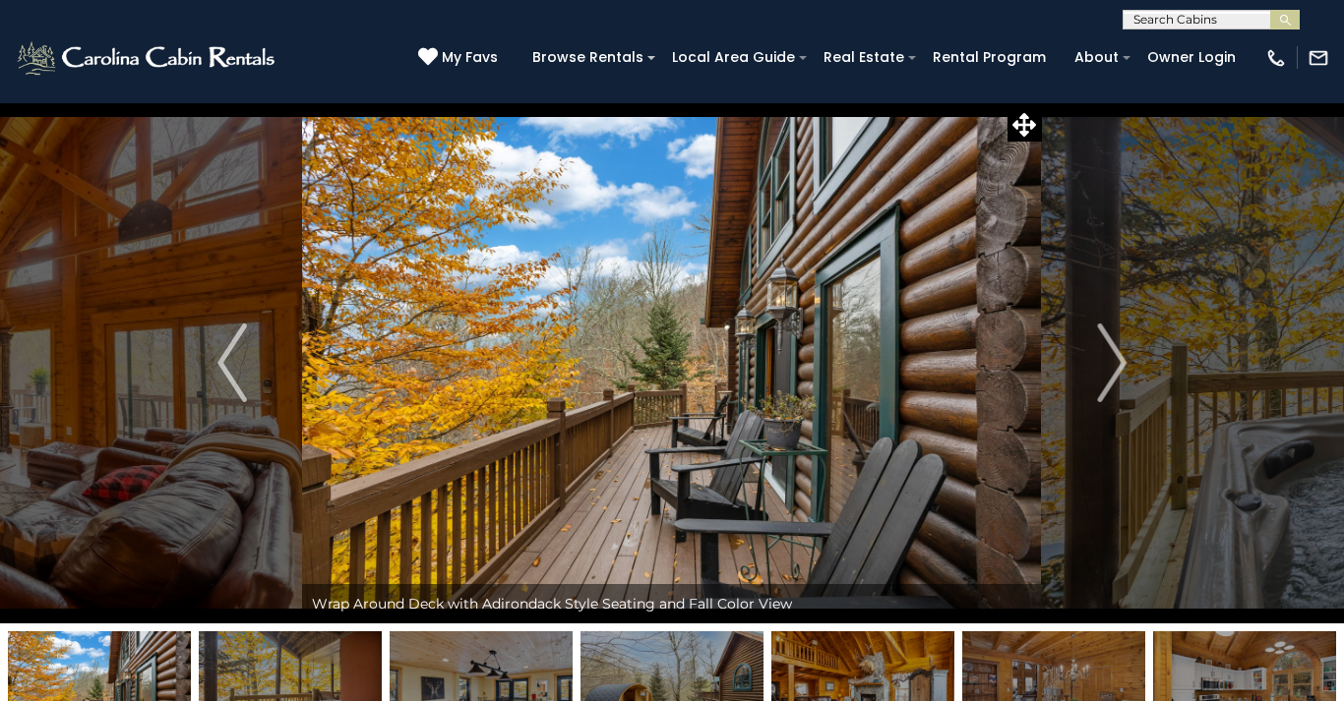
click at [1119, 362] on img "Next" at bounding box center [1112, 363] width 30 height 79
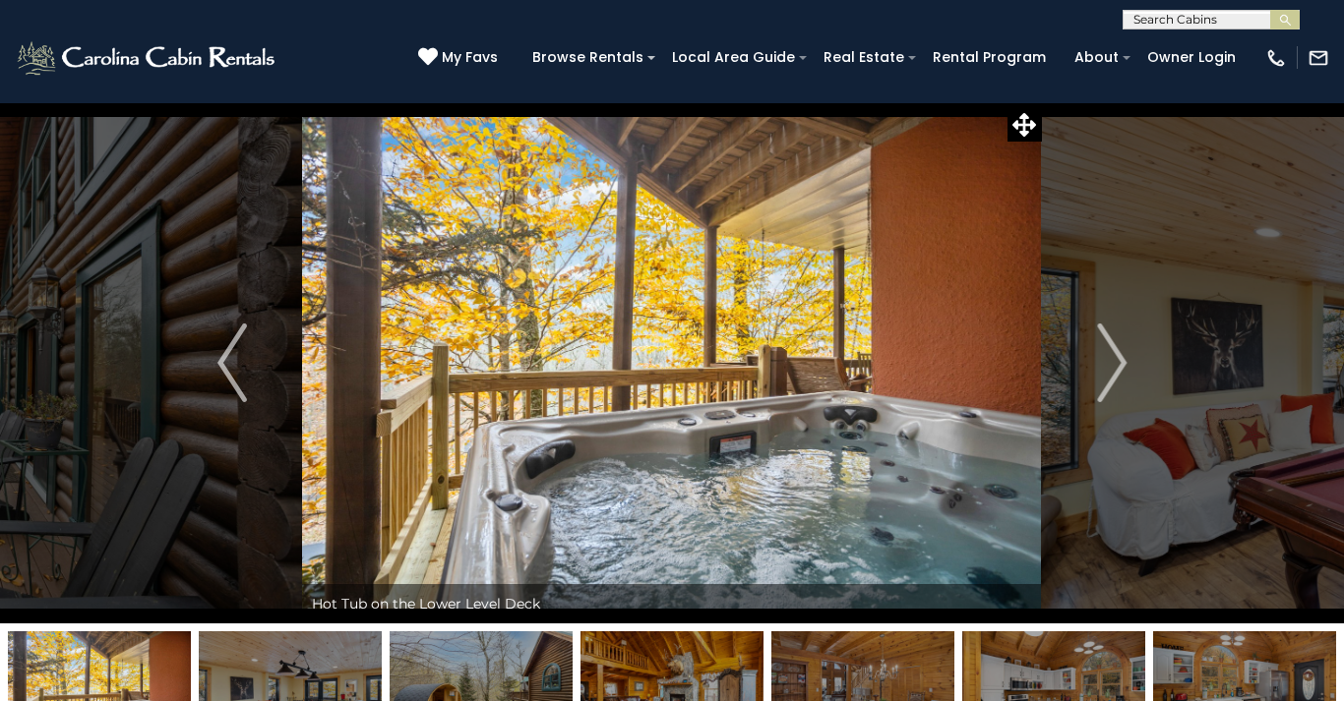
click at [1112, 369] on img "Next" at bounding box center [1112, 363] width 30 height 79
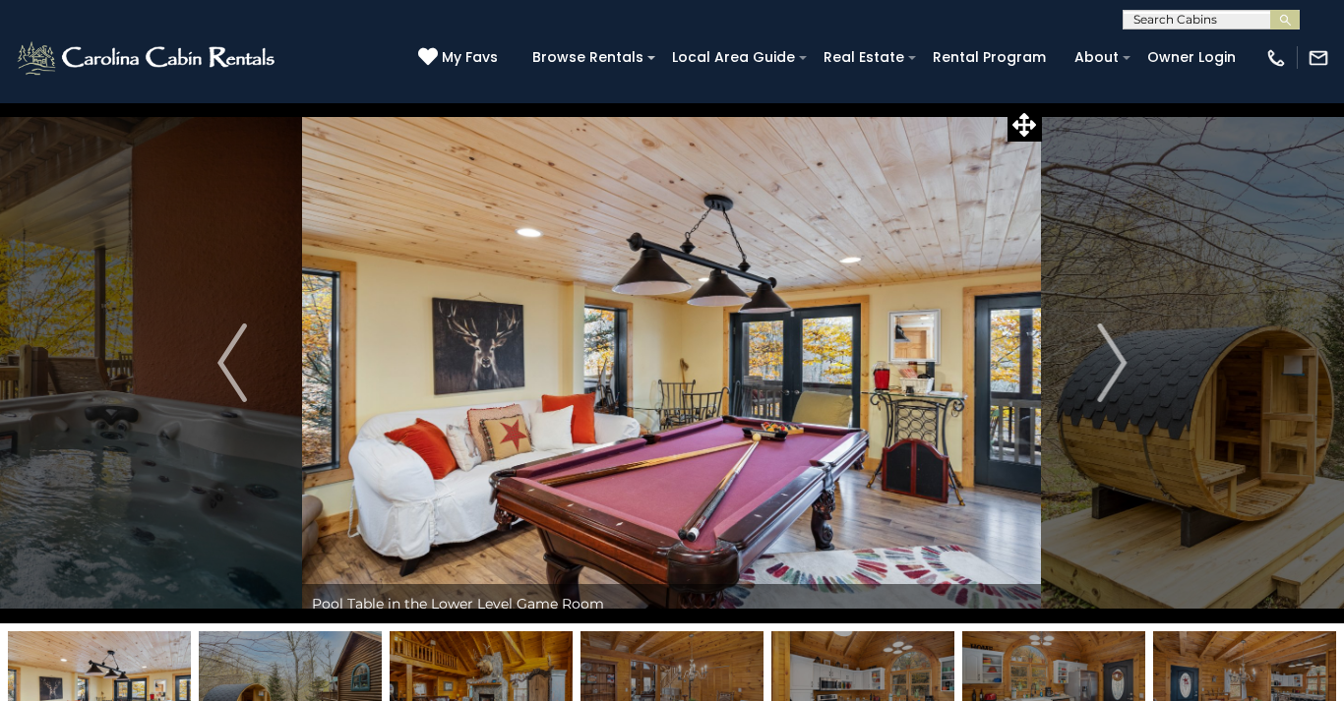
click at [1105, 369] on img "Next" at bounding box center [1112, 363] width 30 height 79
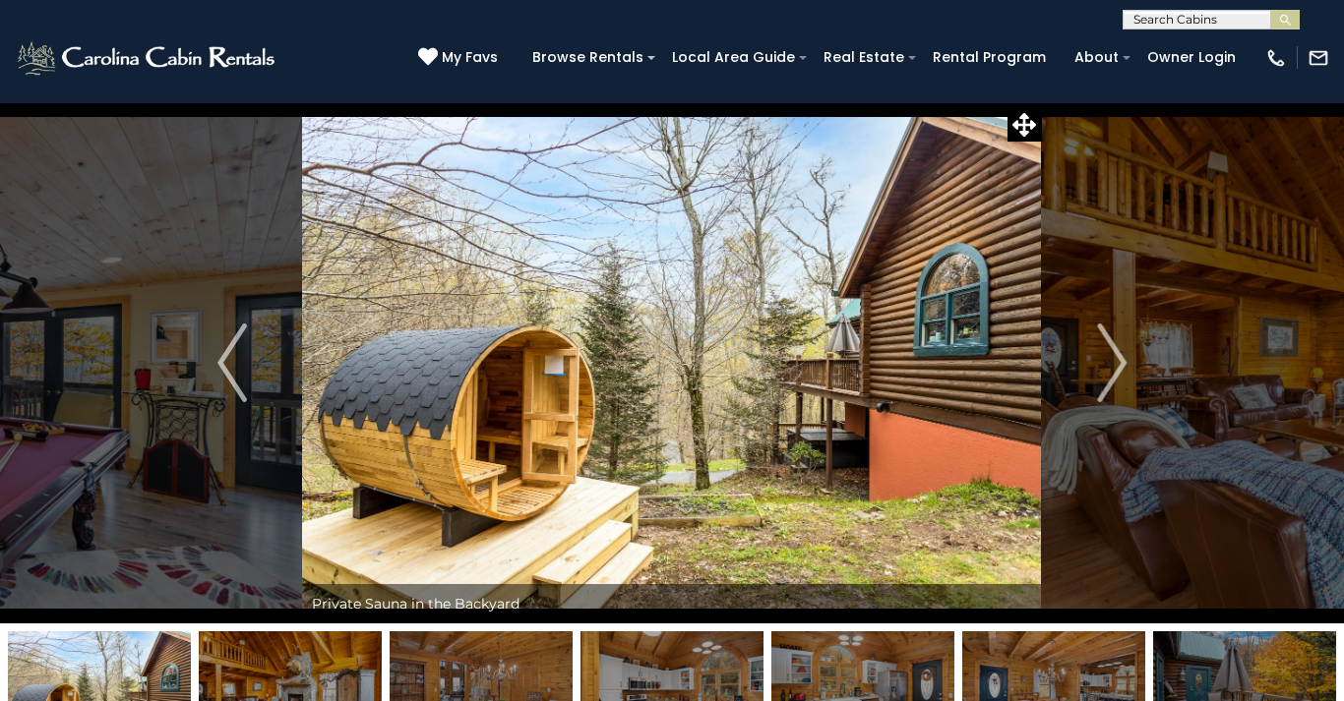
click at [1110, 375] on img "Next" at bounding box center [1112, 363] width 30 height 79
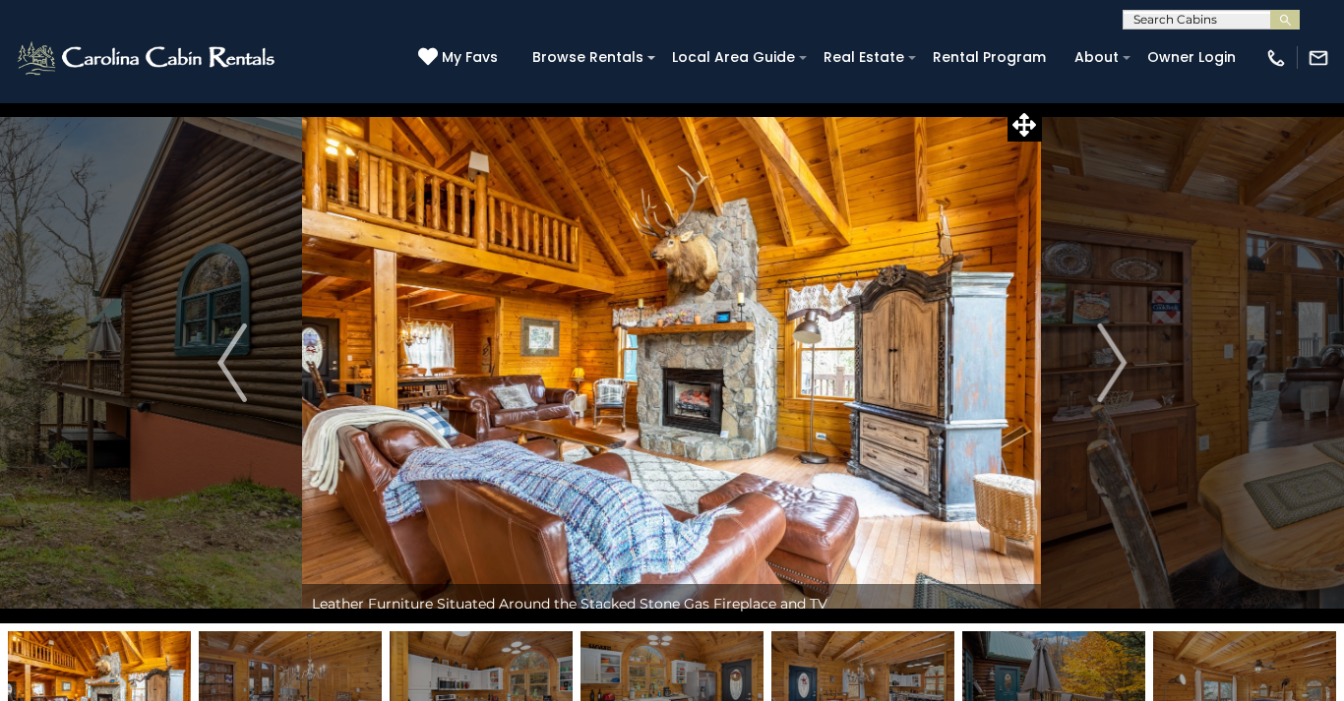
click at [1112, 369] on img "Next" at bounding box center [1112, 363] width 30 height 79
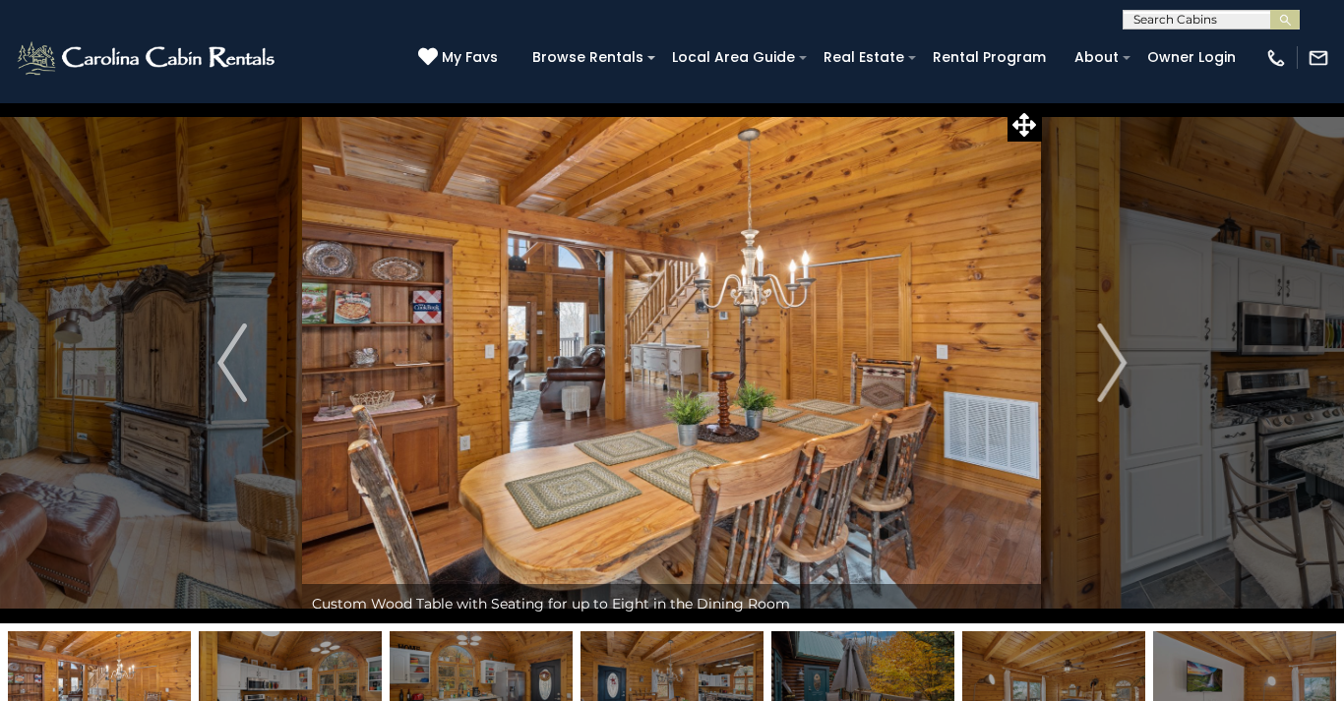
click at [1108, 381] on img "Next" at bounding box center [1112, 363] width 30 height 79
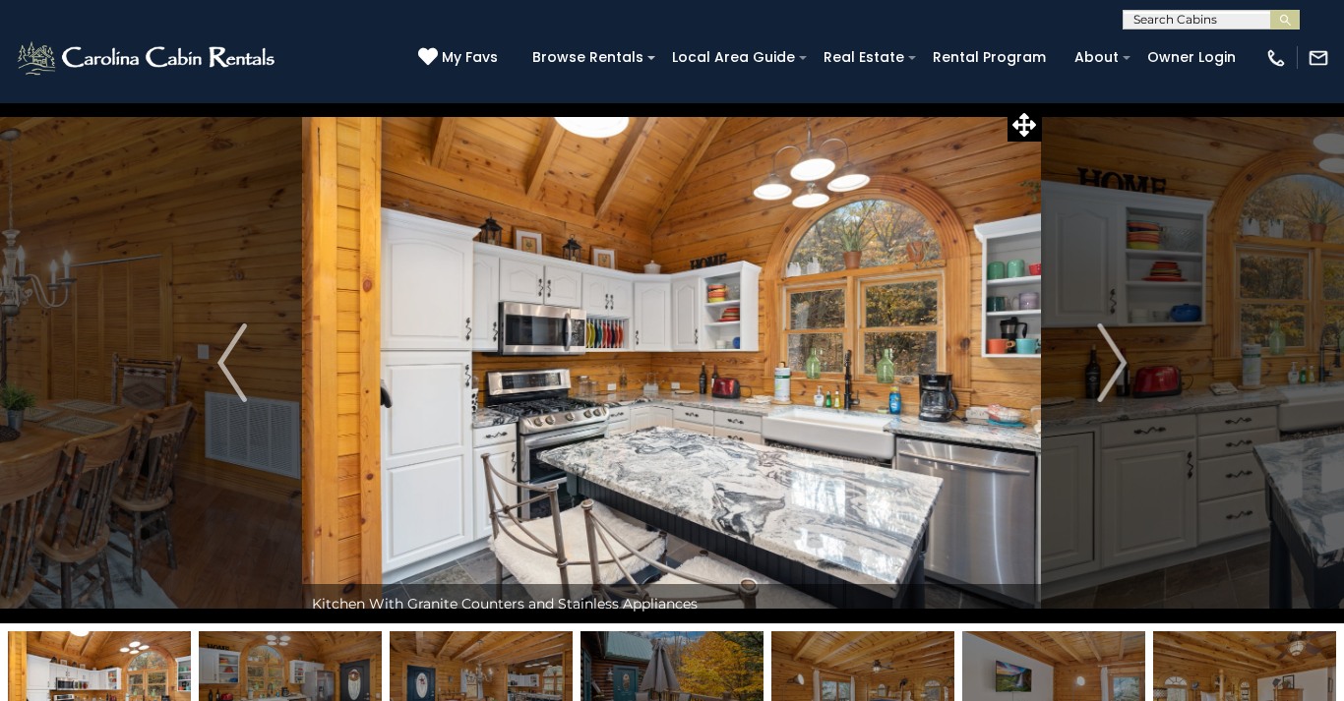
click at [1112, 377] on img "Next" at bounding box center [1112, 363] width 30 height 79
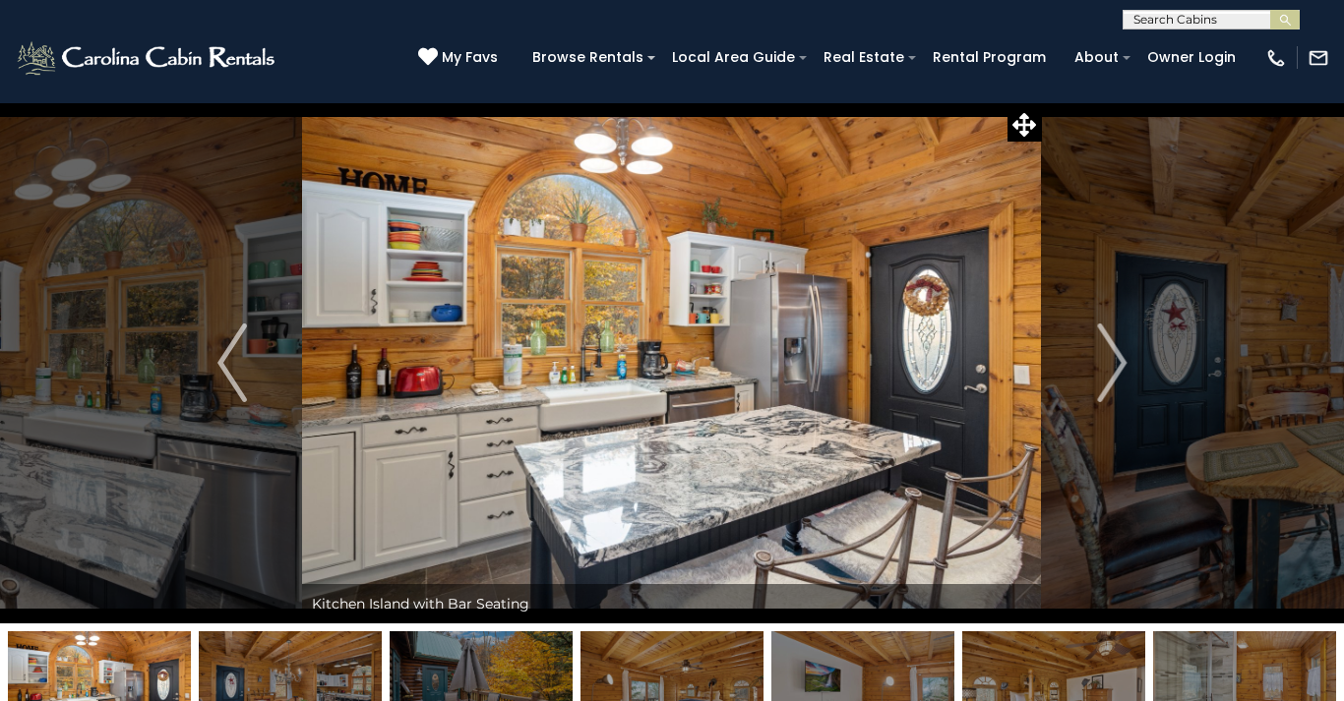
click at [1118, 370] on img "Next" at bounding box center [1112, 363] width 30 height 79
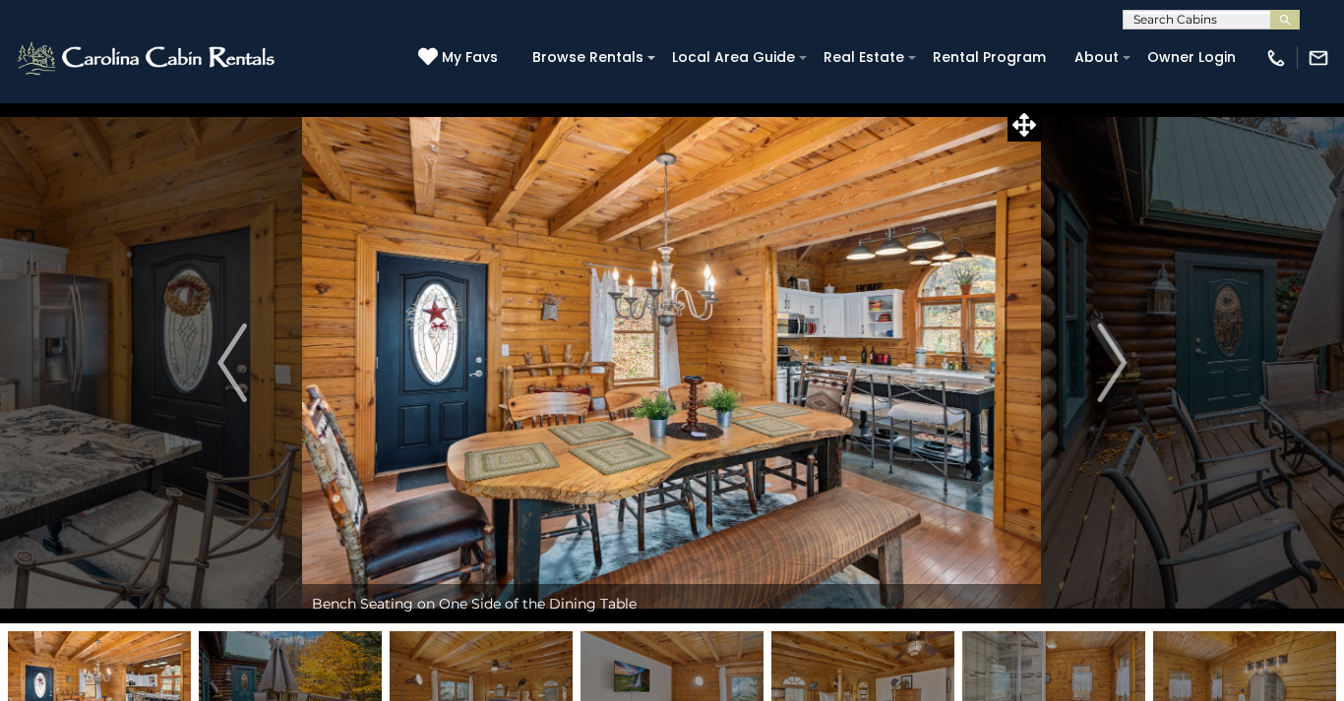
click at [1109, 373] on img "Next" at bounding box center [1112, 363] width 30 height 79
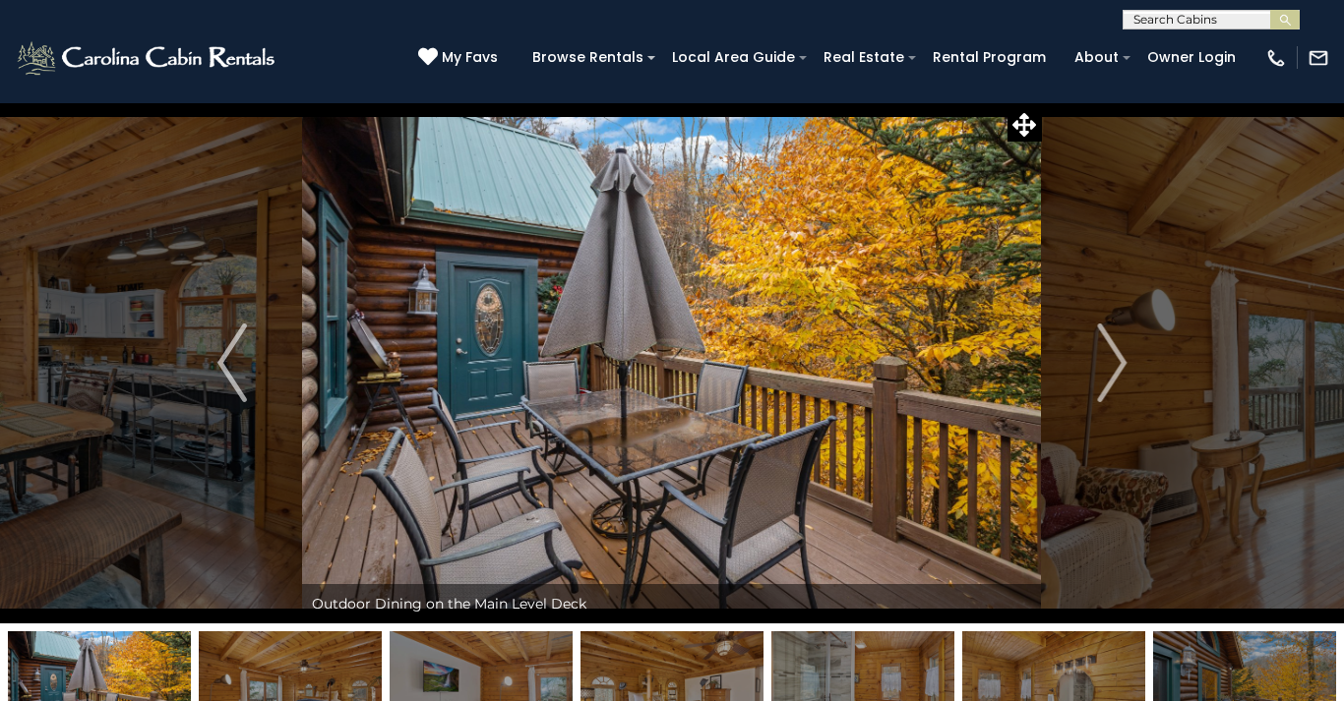
click at [1115, 369] on img "Next" at bounding box center [1112, 363] width 30 height 79
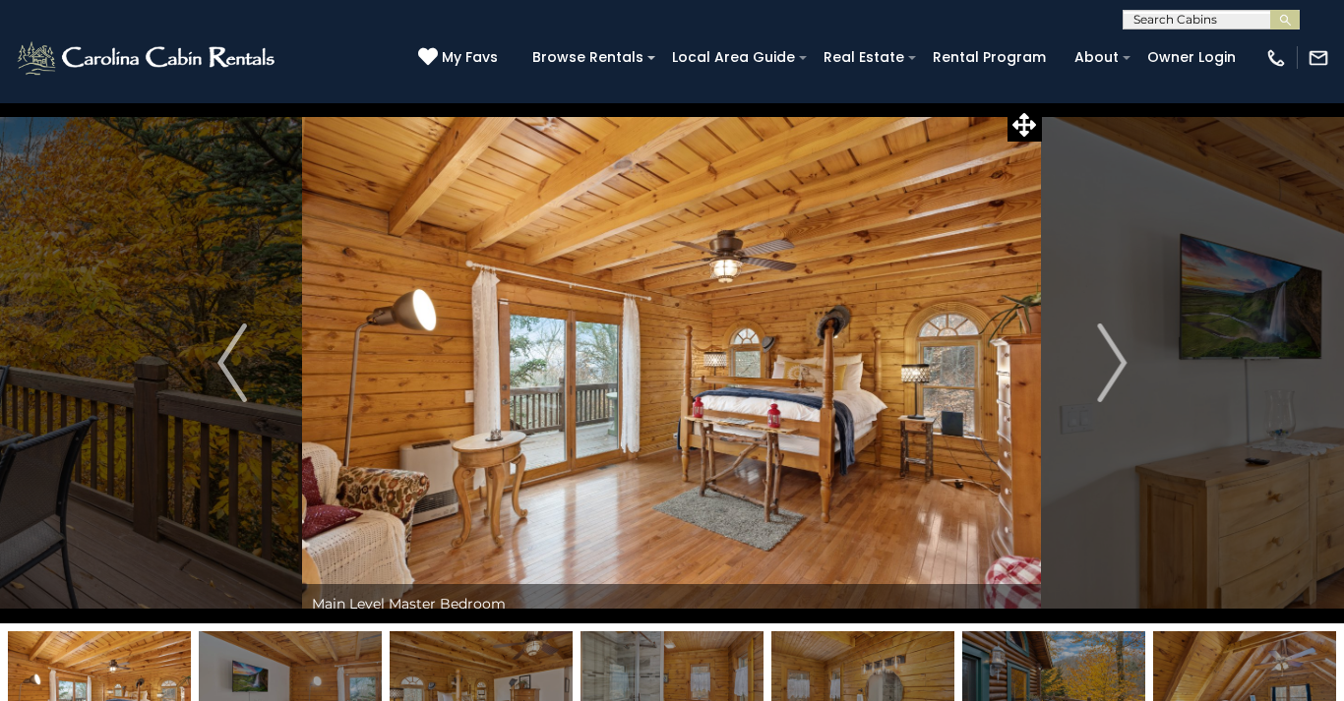
click at [1121, 375] on img "Next" at bounding box center [1112, 363] width 30 height 79
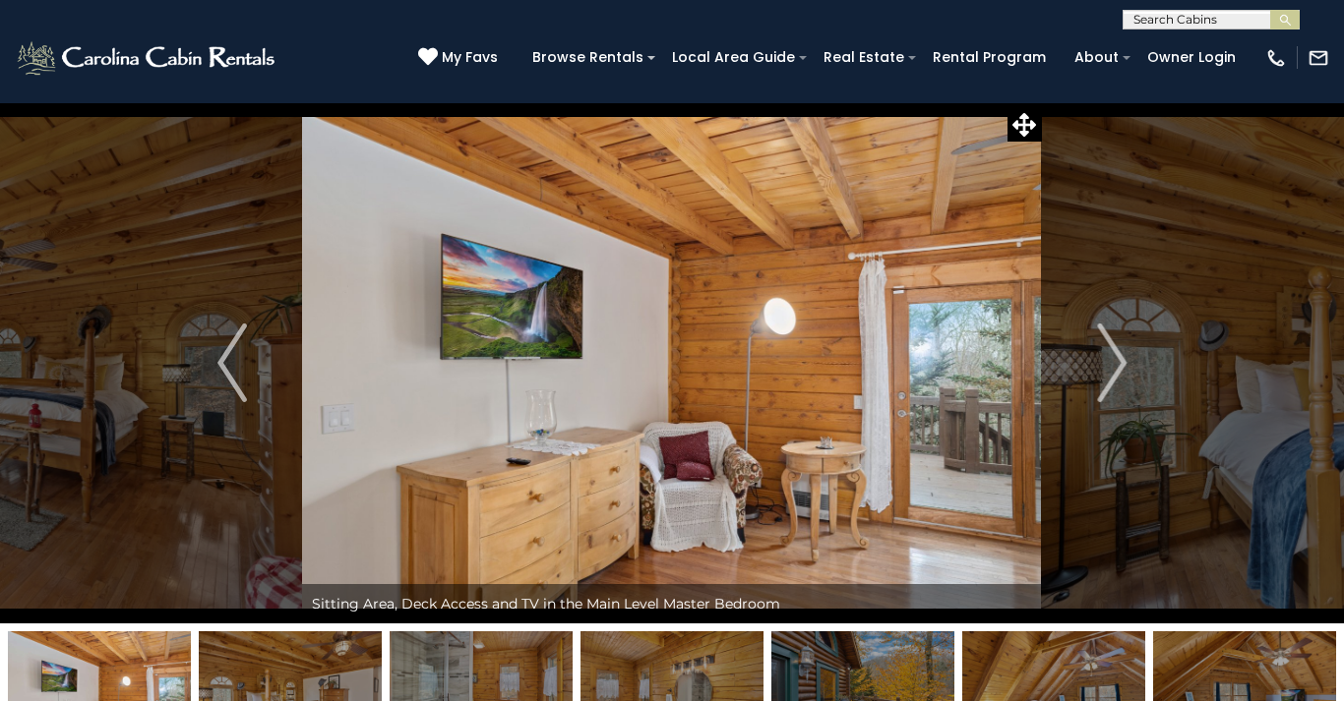
click at [1113, 372] on img "Next" at bounding box center [1112, 363] width 30 height 79
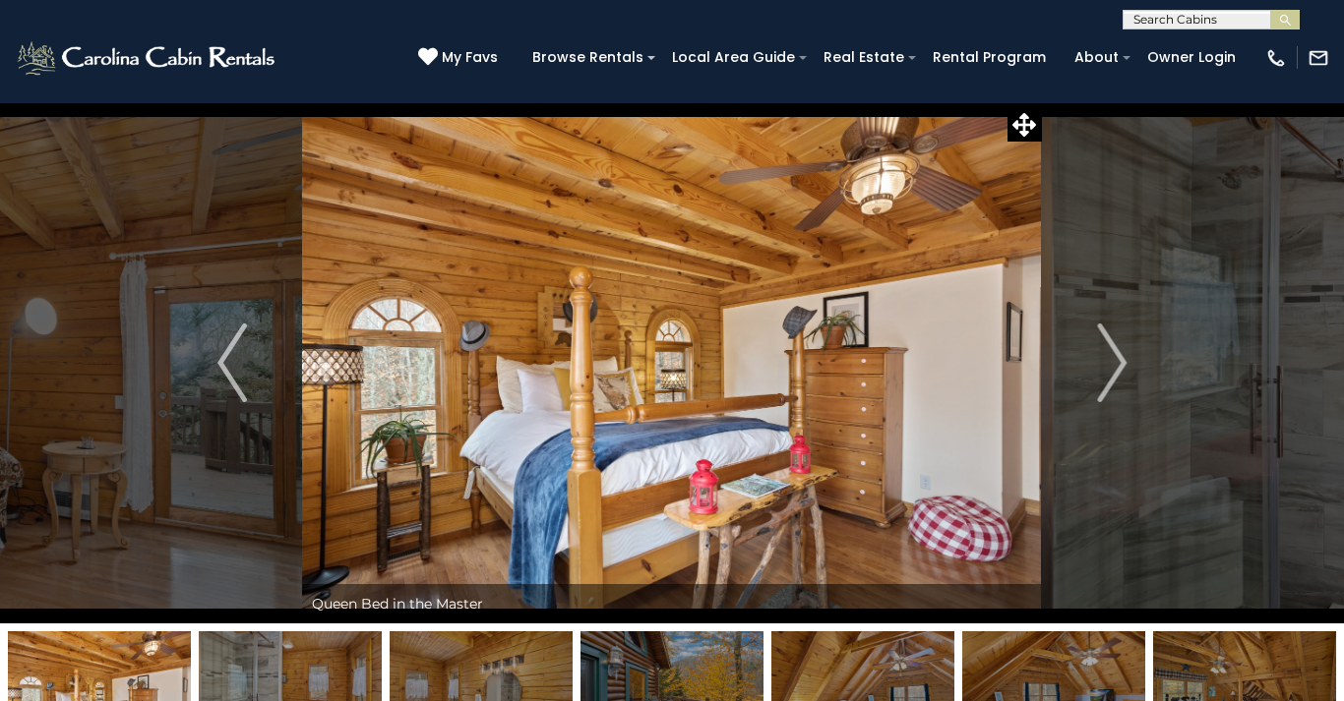
click at [1116, 371] on img "Next" at bounding box center [1112, 363] width 30 height 79
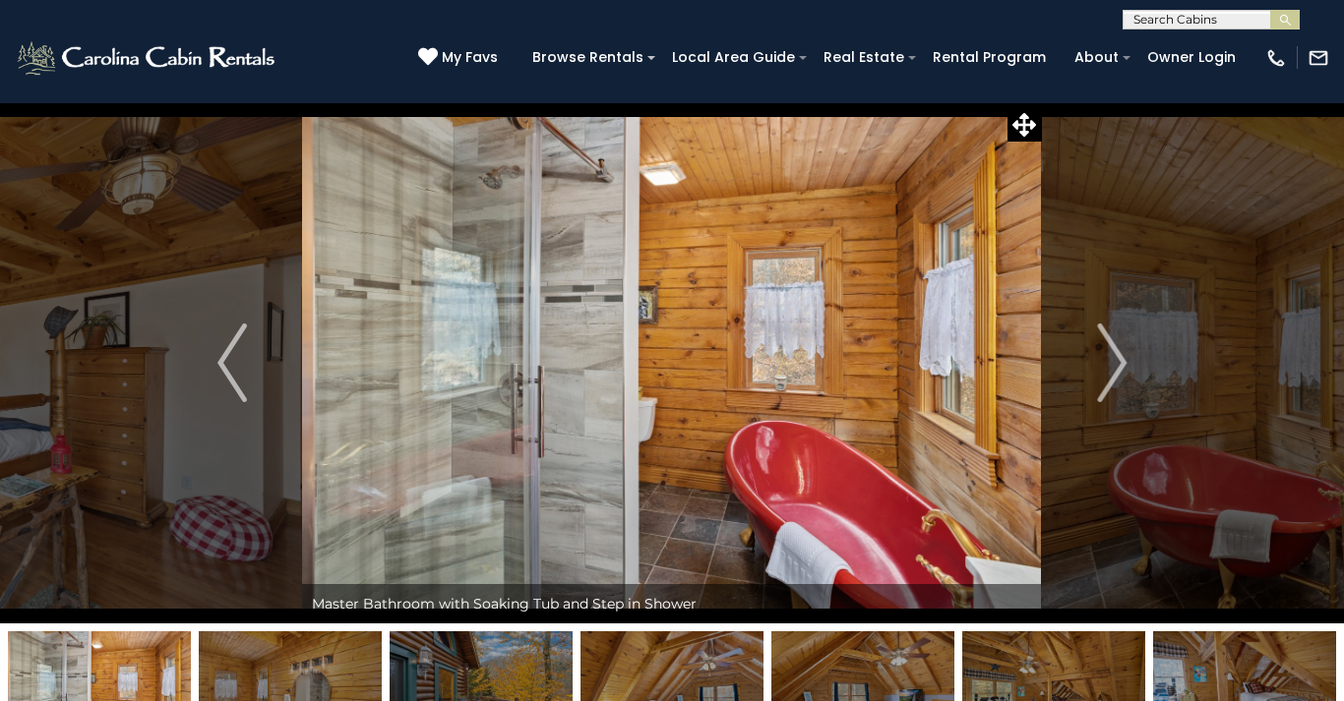
click at [1117, 372] on img "Next" at bounding box center [1112, 363] width 30 height 79
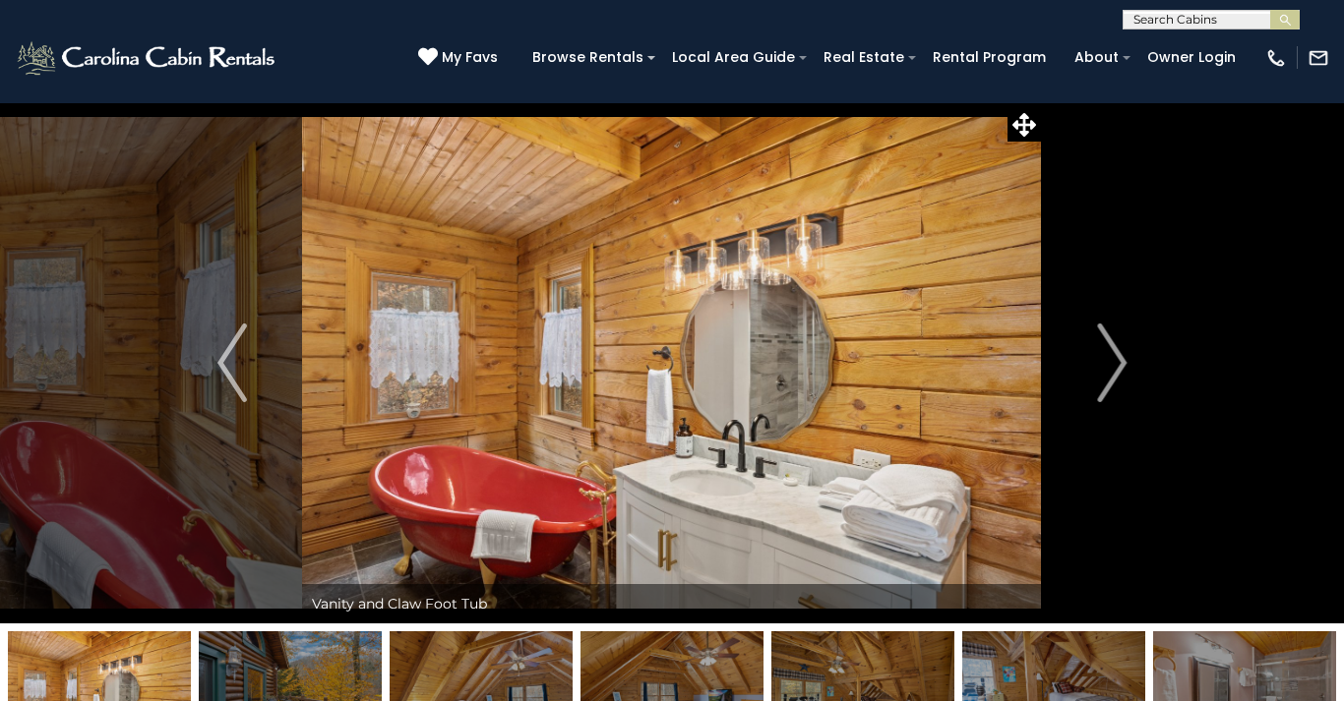
click at [1116, 374] on img "Next" at bounding box center [1112, 363] width 30 height 79
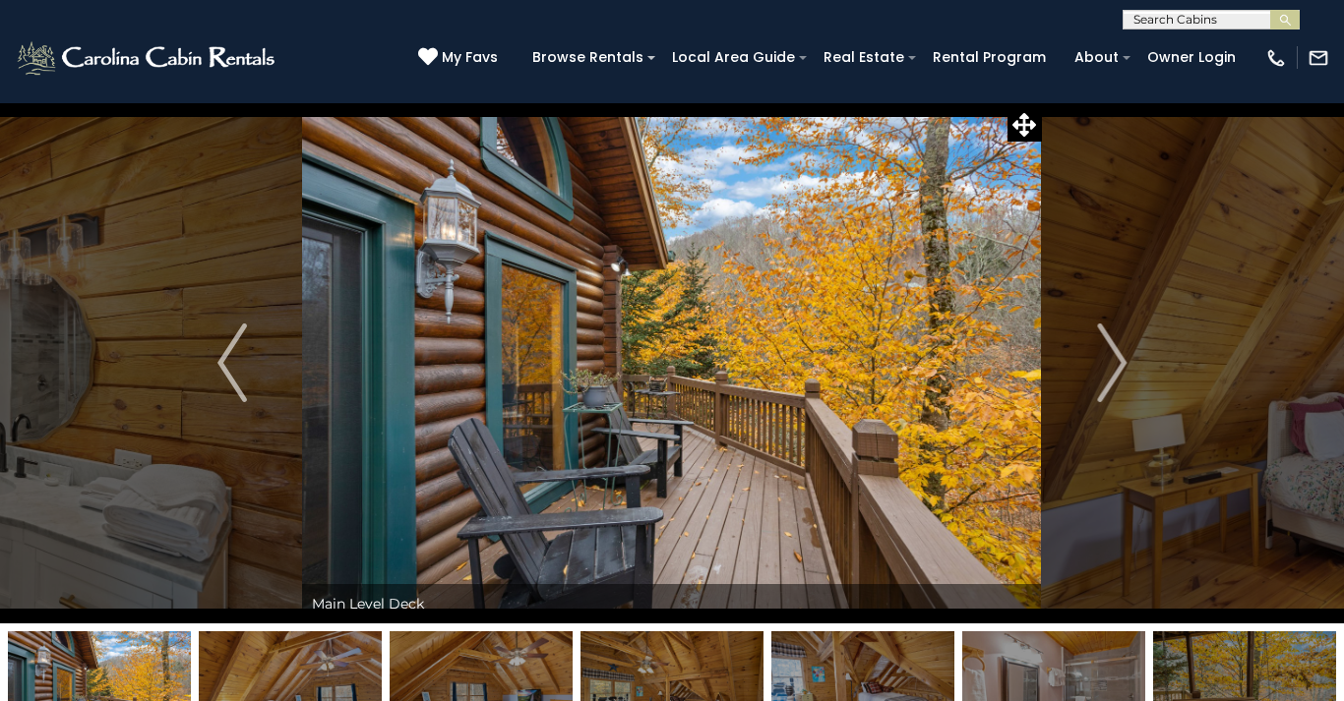
click at [1107, 375] on img "Next" at bounding box center [1112, 363] width 30 height 79
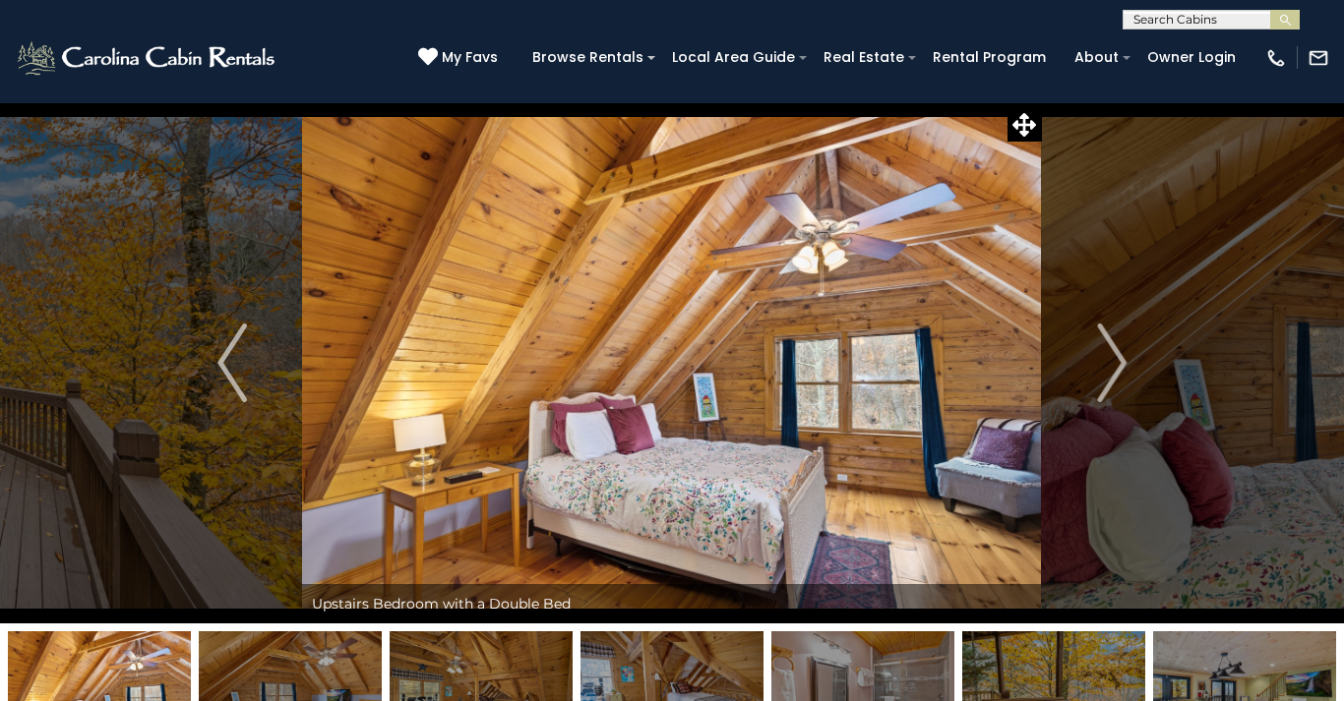
click at [1111, 378] on img "Next" at bounding box center [1112, 363] width 30 height 79
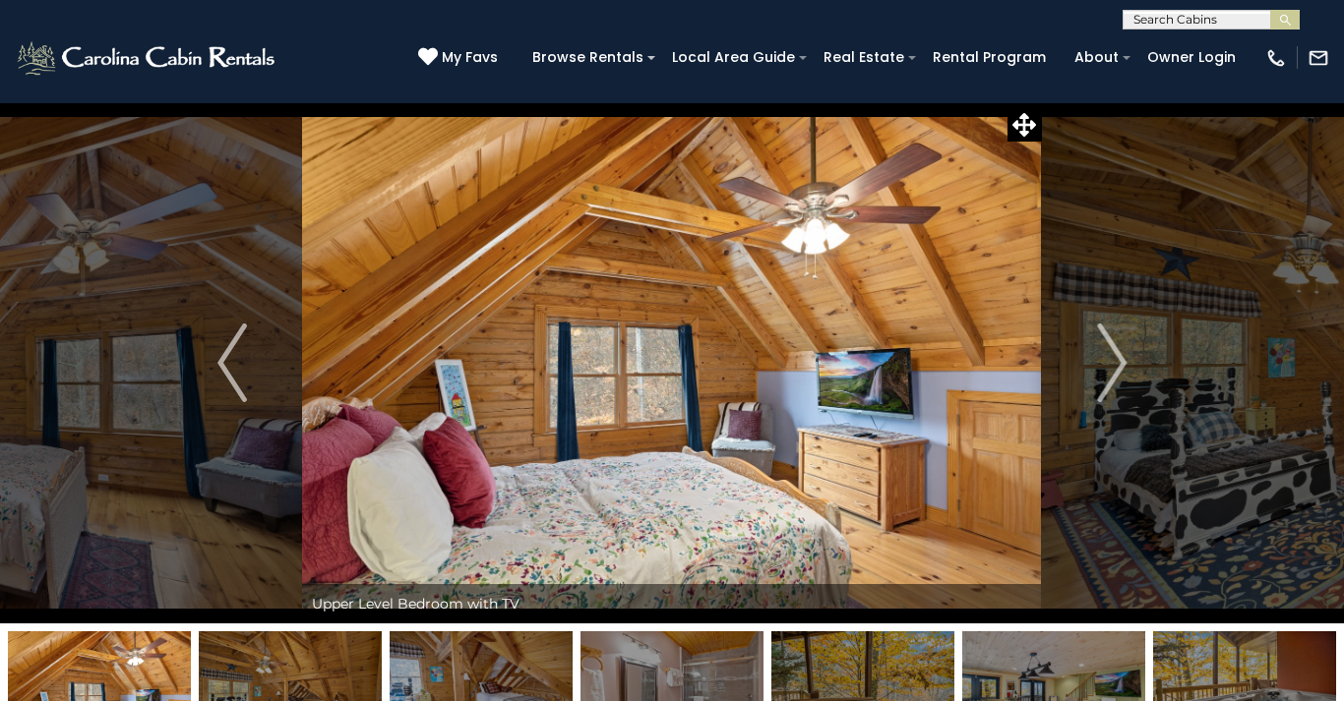
click at [1109, 374] on img "Next" at bounding box center [1112, 363] width 30 height 79
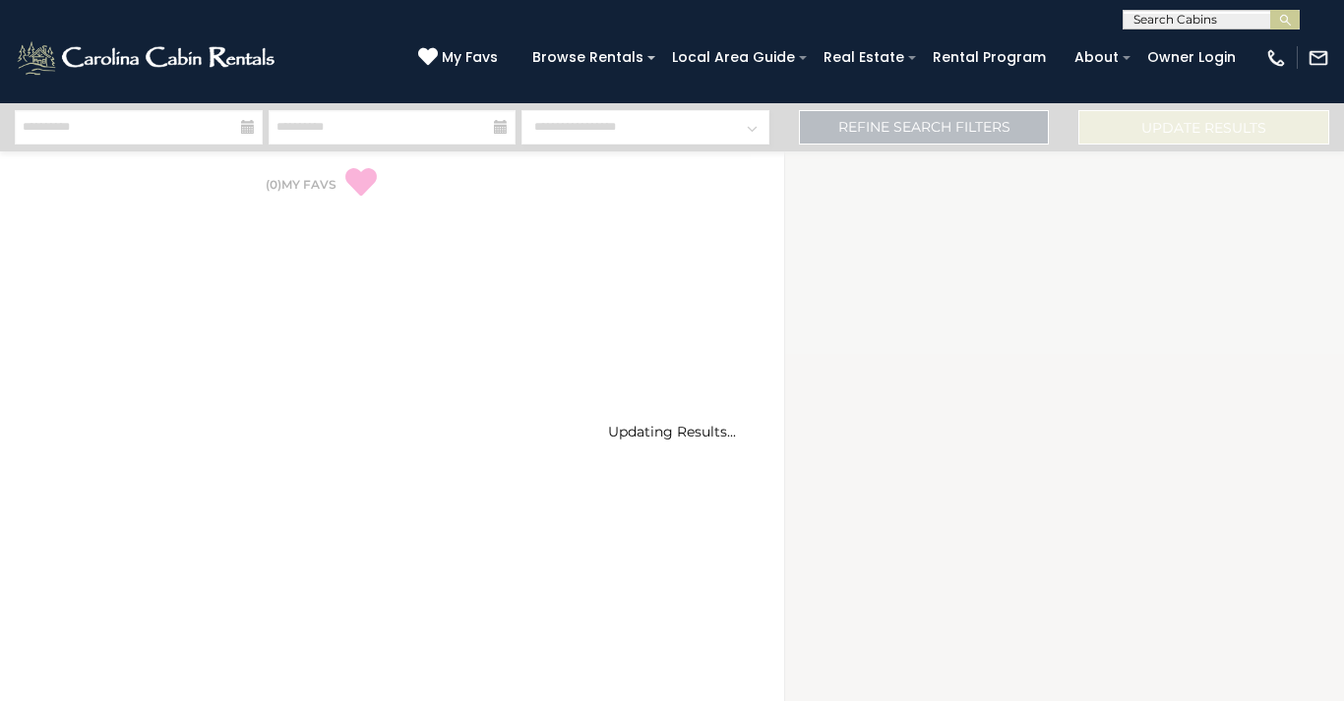
select select "*"
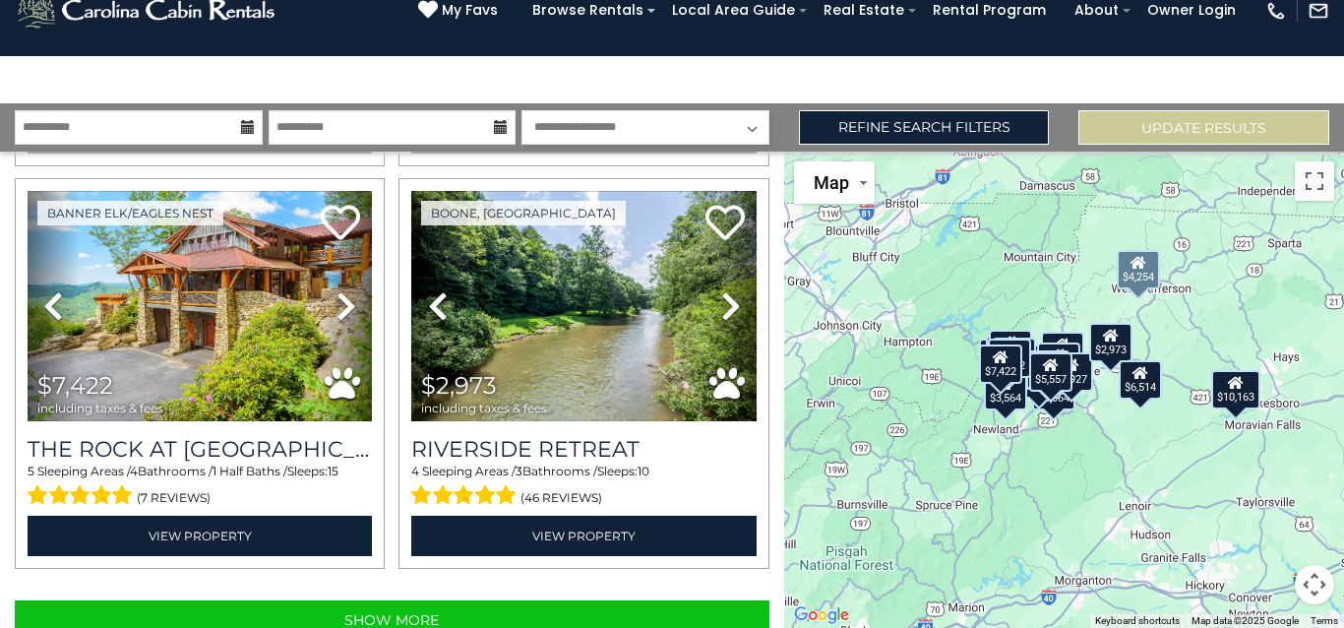
scroll to position [108, 0]
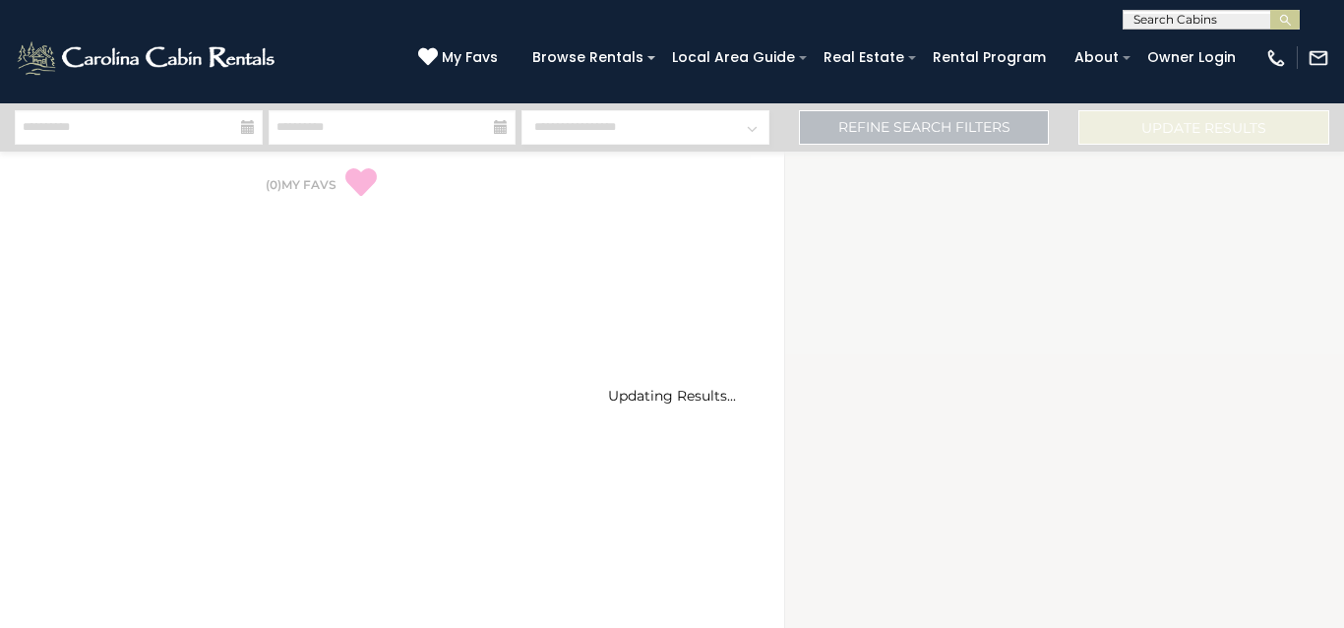
select select "*"
